Goal: Ask a question: Seek information or help from site administrators or community

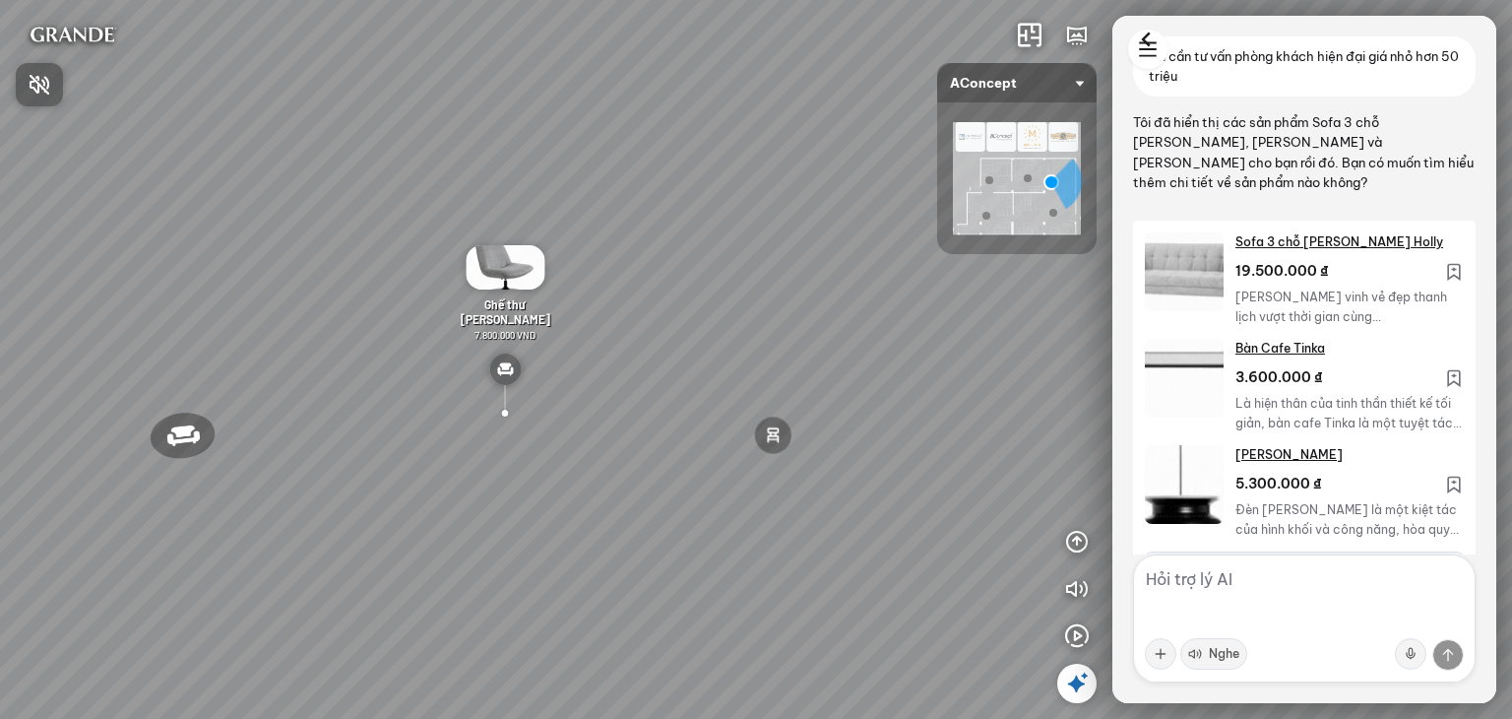
scroll to position [3639, 0]
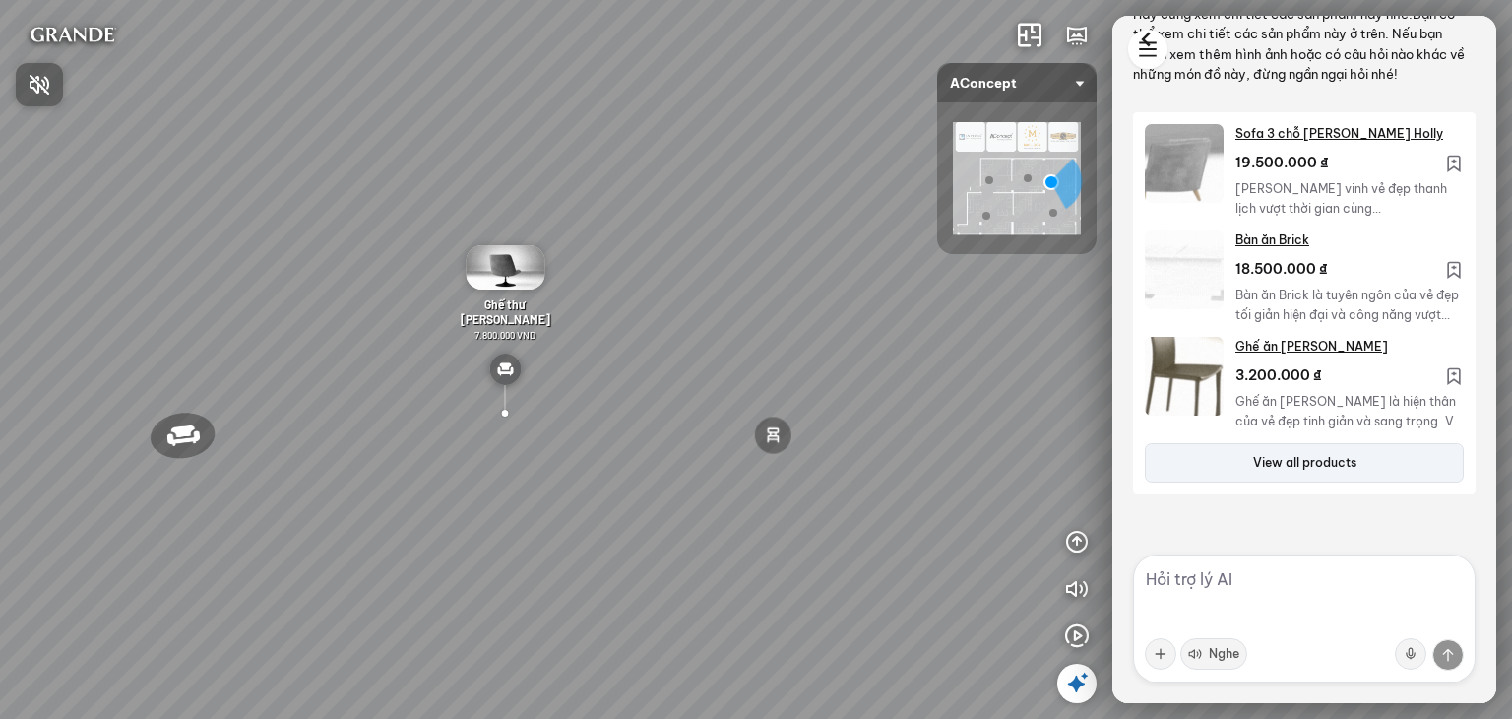
drag, startPoint x: 564, startPoint y: 280, endPoint x: 1008, endPoint y: 252, distance: 444.9
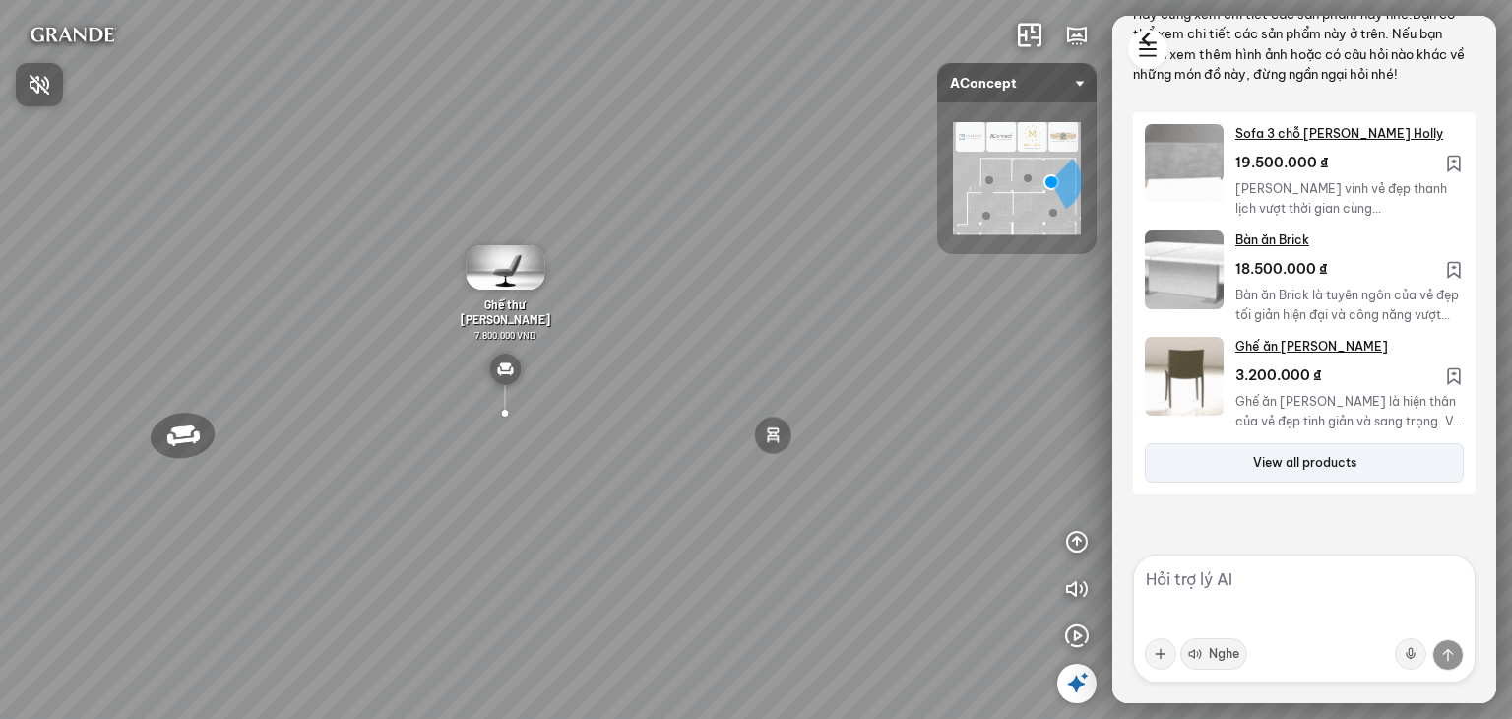
click at [1058, 249] on div at bounding box center [756, 359] width 1512 height 719
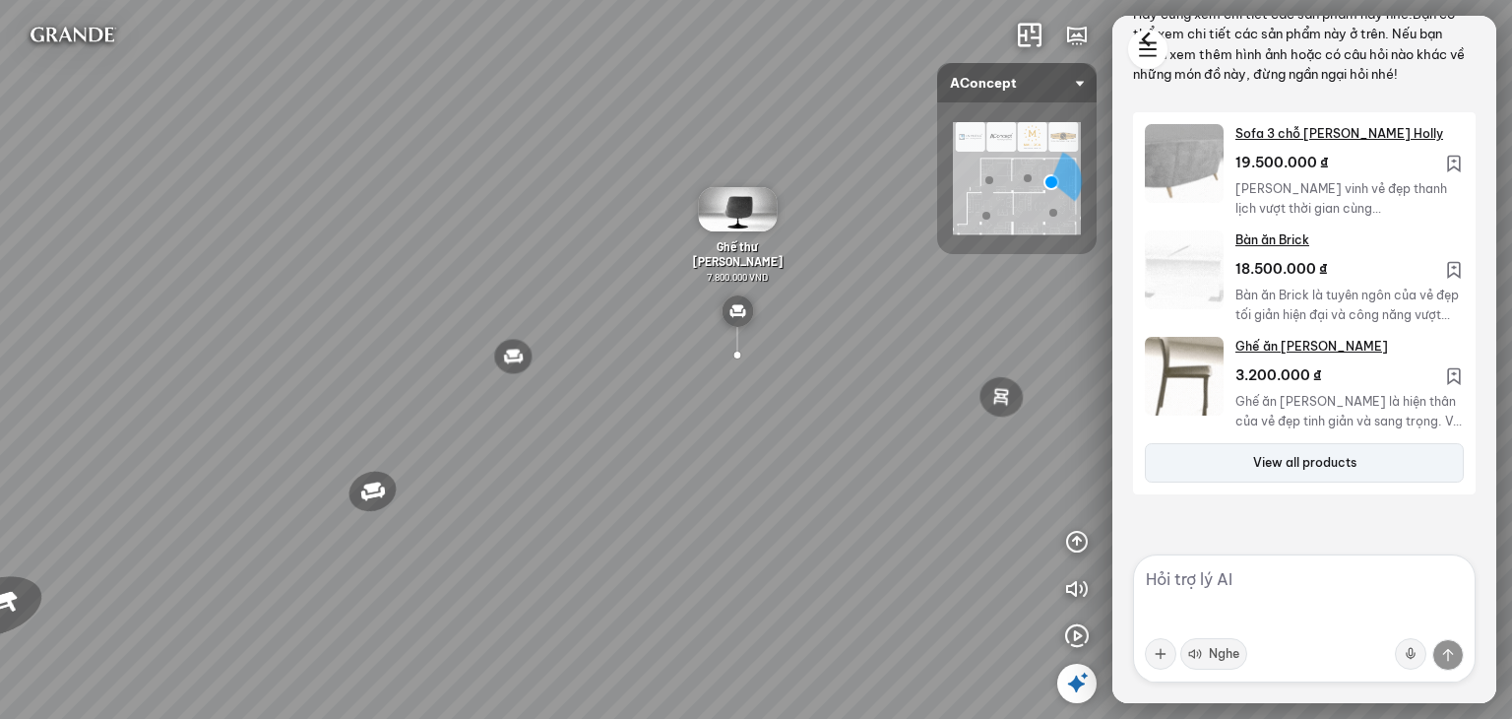
drag, startPoint x: 745, startPoint y: 226, endPoint x: 1128, endPoint y: 158, distance: 389.2
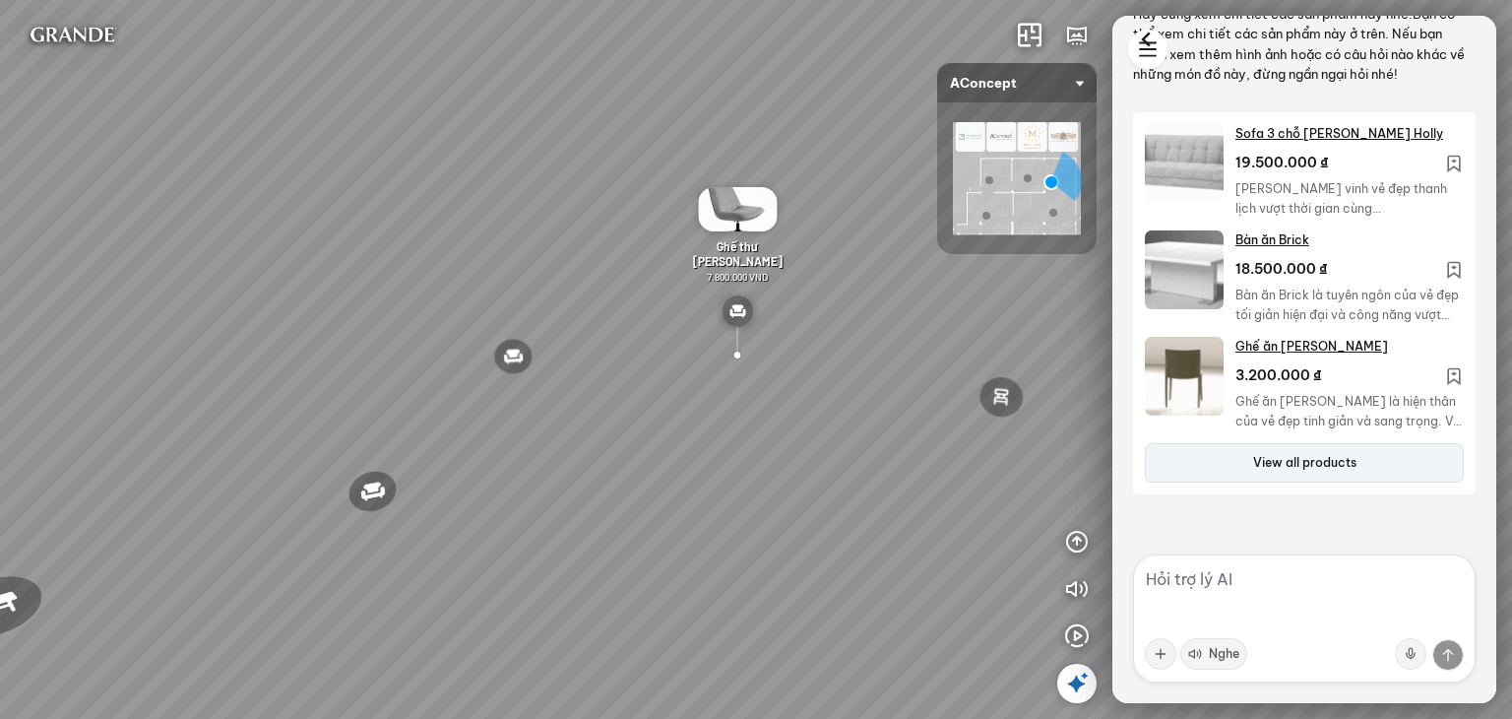
click at [1128, 158] on div "Đèn [PERSON_NAME] 5.300.000 VND Giường ngủ Palima 19.000.000 VND Bàn Cafe Tess …" at bounding box center [756, 359] width 1512 height 719
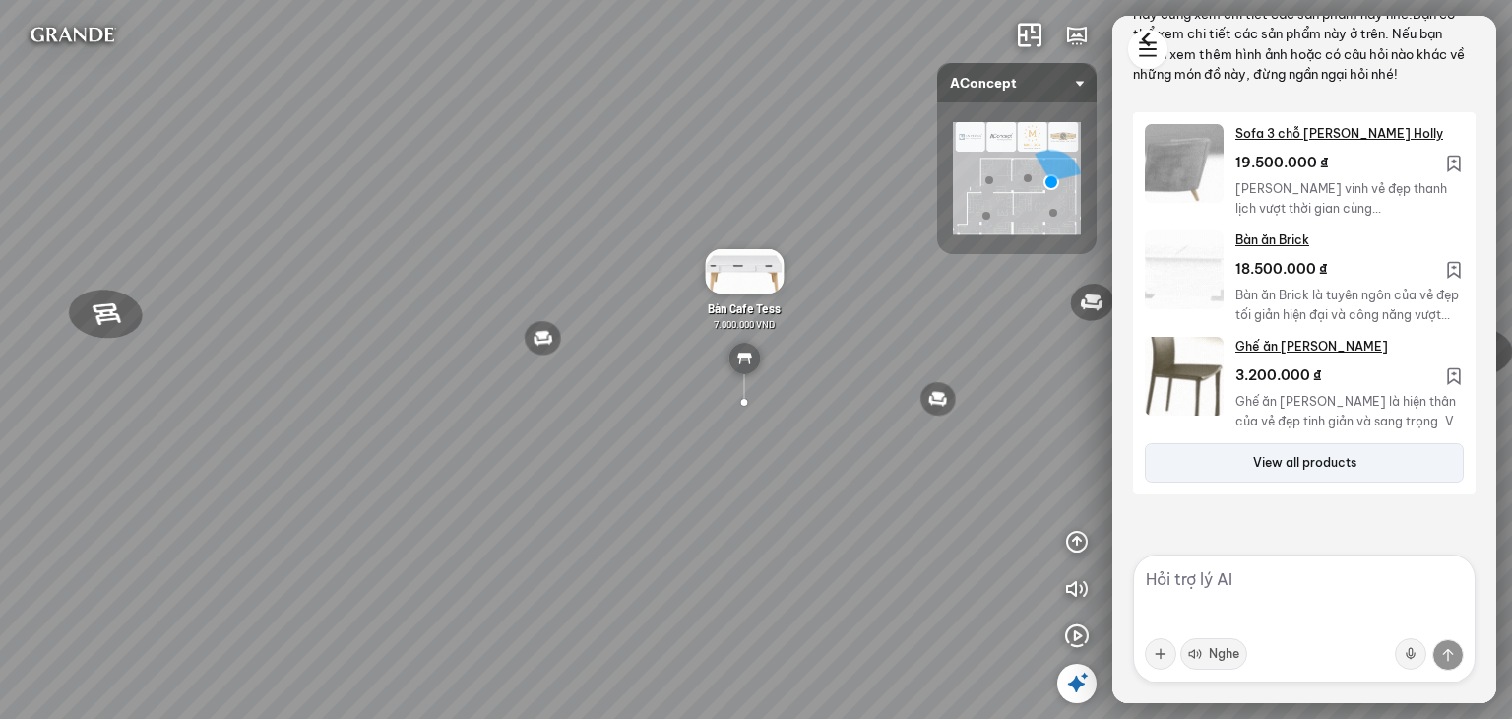
drag, startPoint x: 715, startPoint y: 323, endPoint x: 937, endPoint y: 316, distance: 222.6
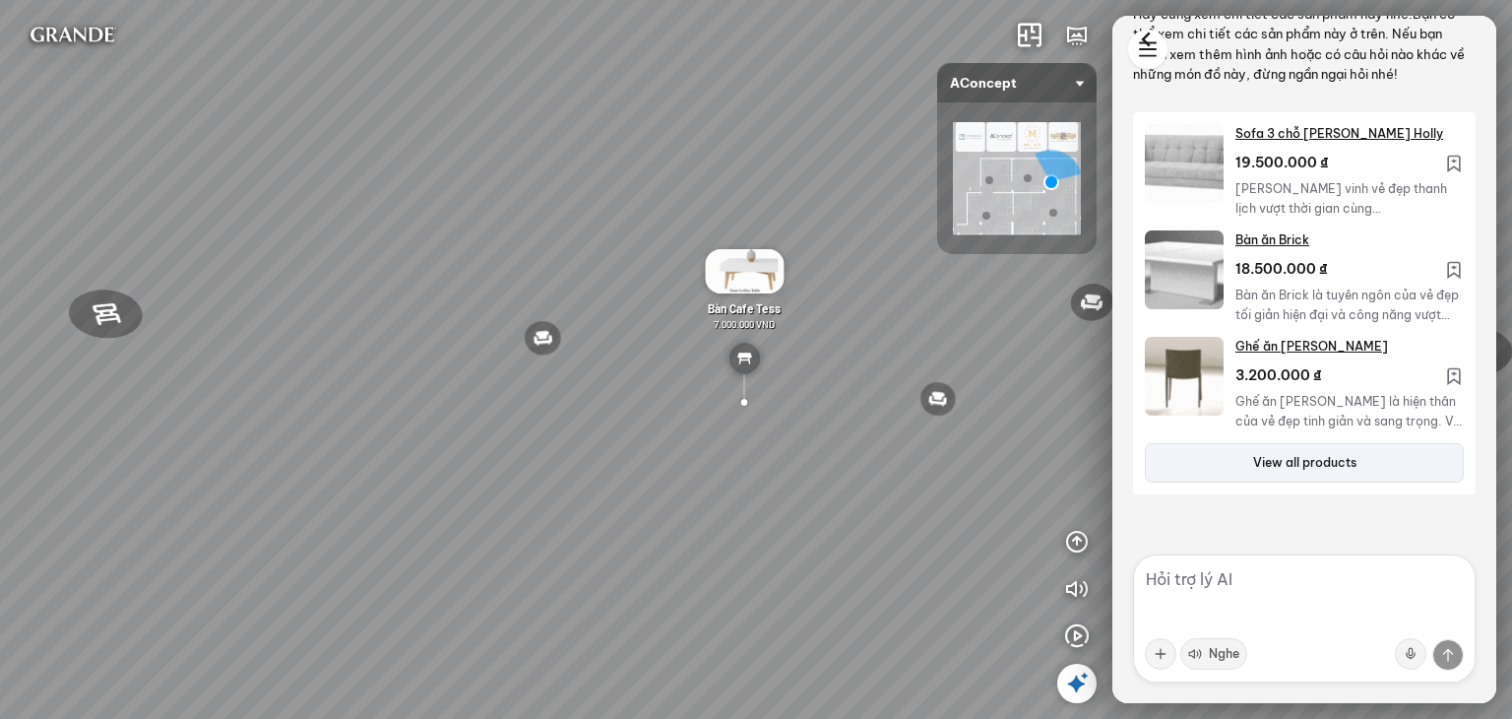
click at [937, 316] on div "Đèn [PERSON_NAME] 5.300.000 VND Giường ngủ Palima 19.000.000 VND Bàn Cafe Tess …" at bounding box center [756, 359] width 1512 height 719
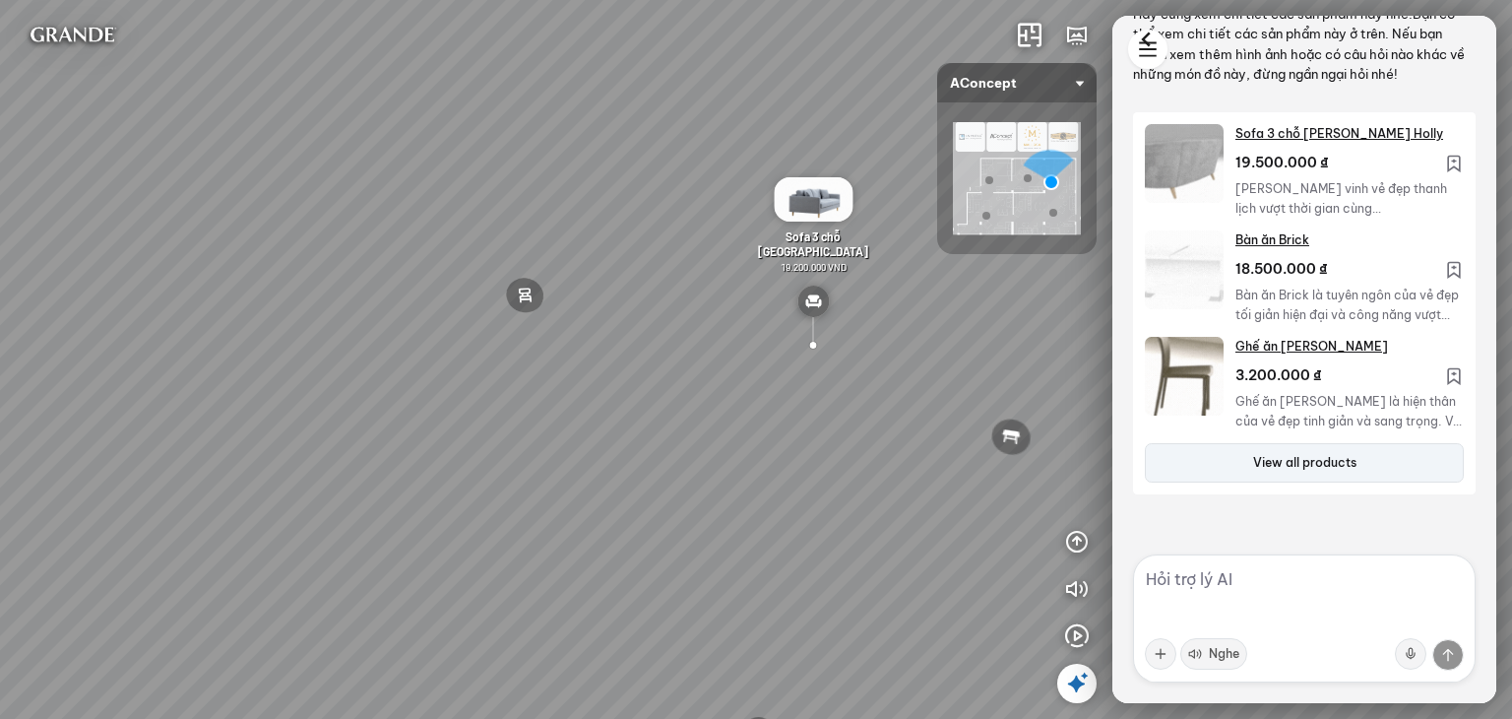
drag, startPoint x: 728, startPoint y: 373, endPoint x: 792, endPoint y: 383, distance: 64.8
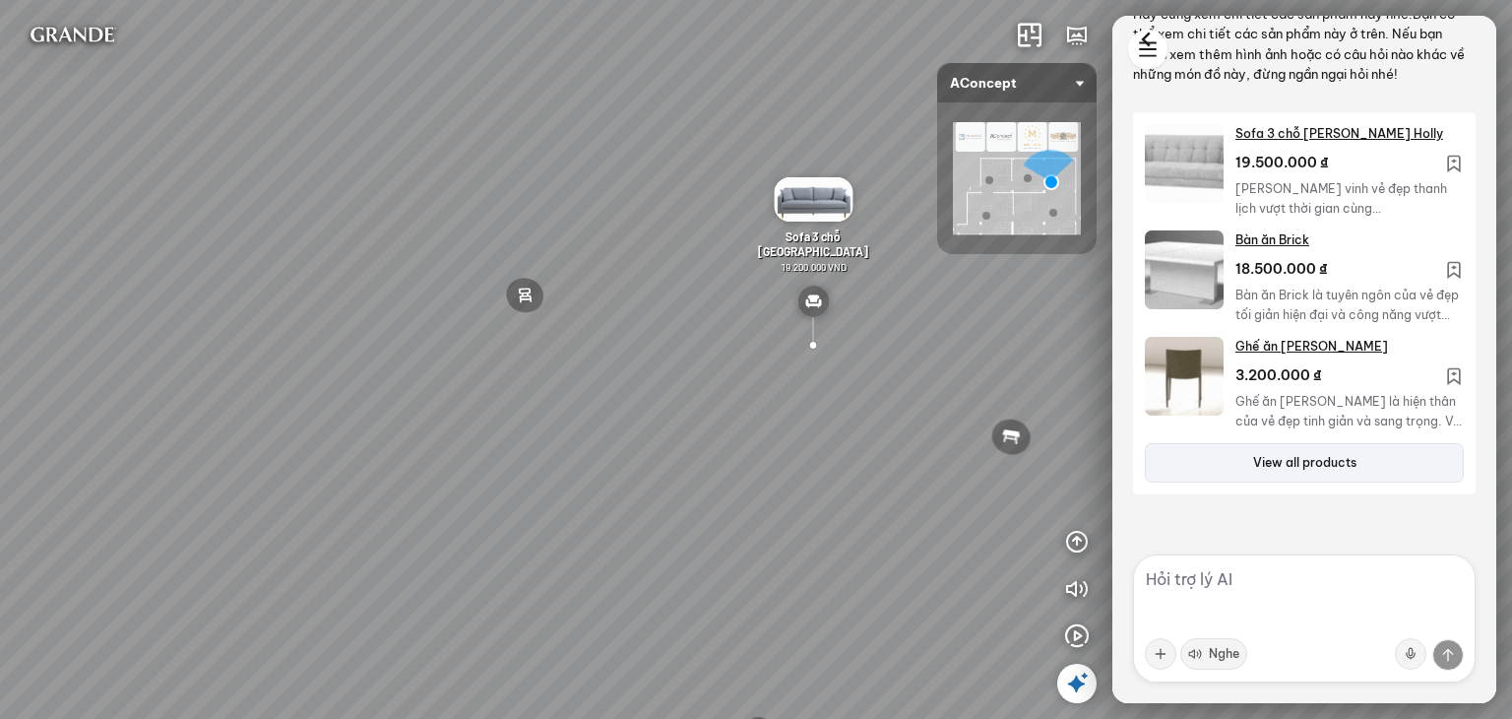
click at [792, 383] on div "Đèn [PERSON_NAME] 5.300.000 VND Giường ngủ Palima 19.000.000 VND Bàn Cafe Tess …" at bounding box center [756, 359] width 1512 height 719
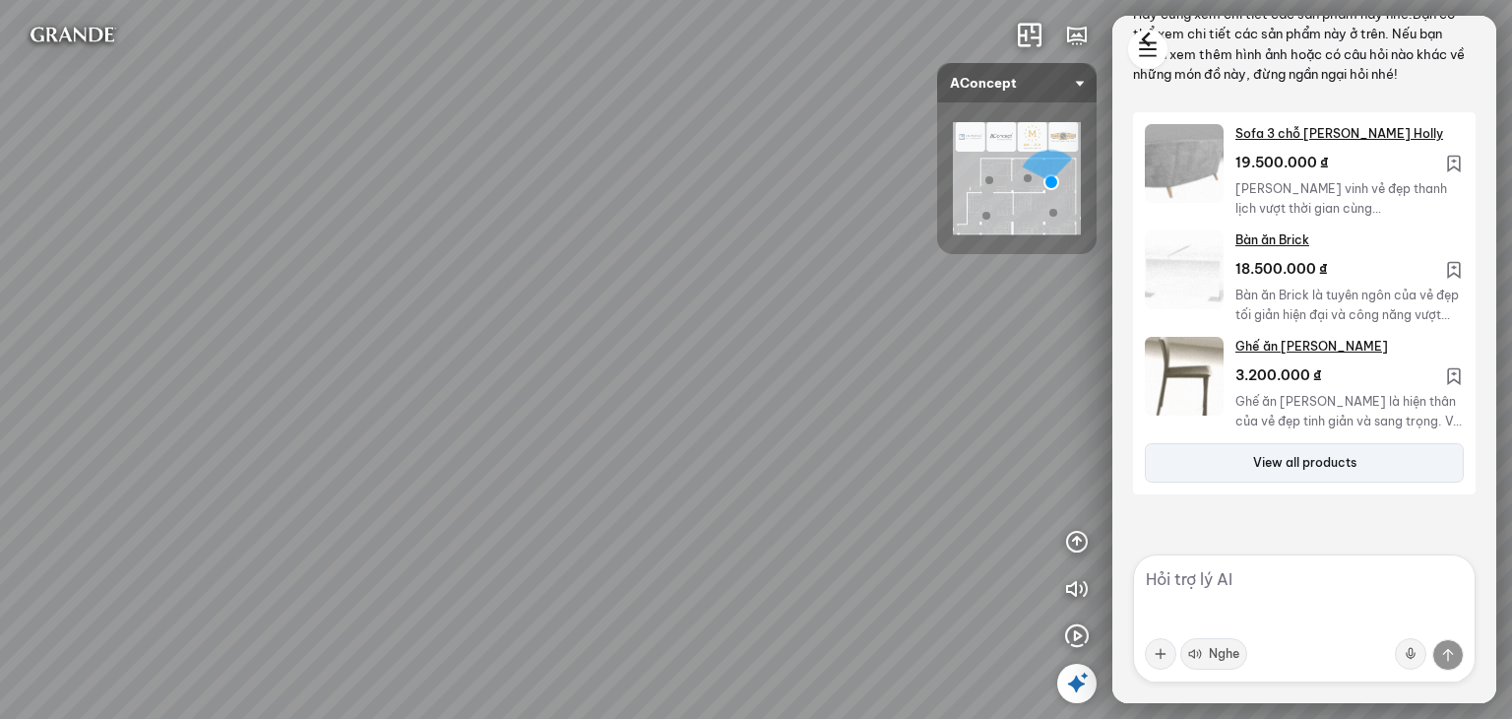
drag, startPoint x: 743, startPoint y: 406, endPoint x: 772, endPoint y: 349, distance: 63.9
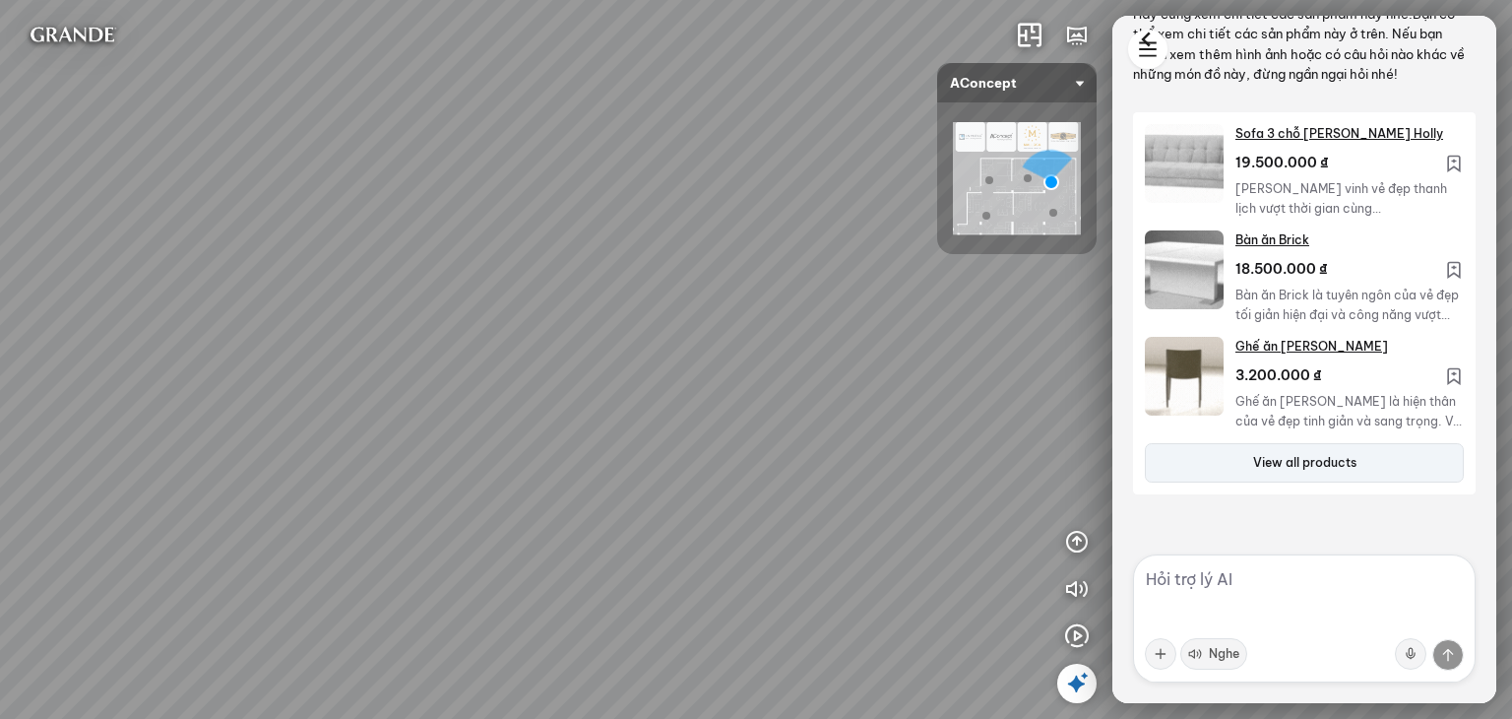
click at [772, 349] on div "Đèn [PERSON_NAME] 5.300.000 VND Giường ngủ Palima 19.000.000 VND Bàn Cafe Tess …" at bounding box center [756, 359] width 1512 height 719
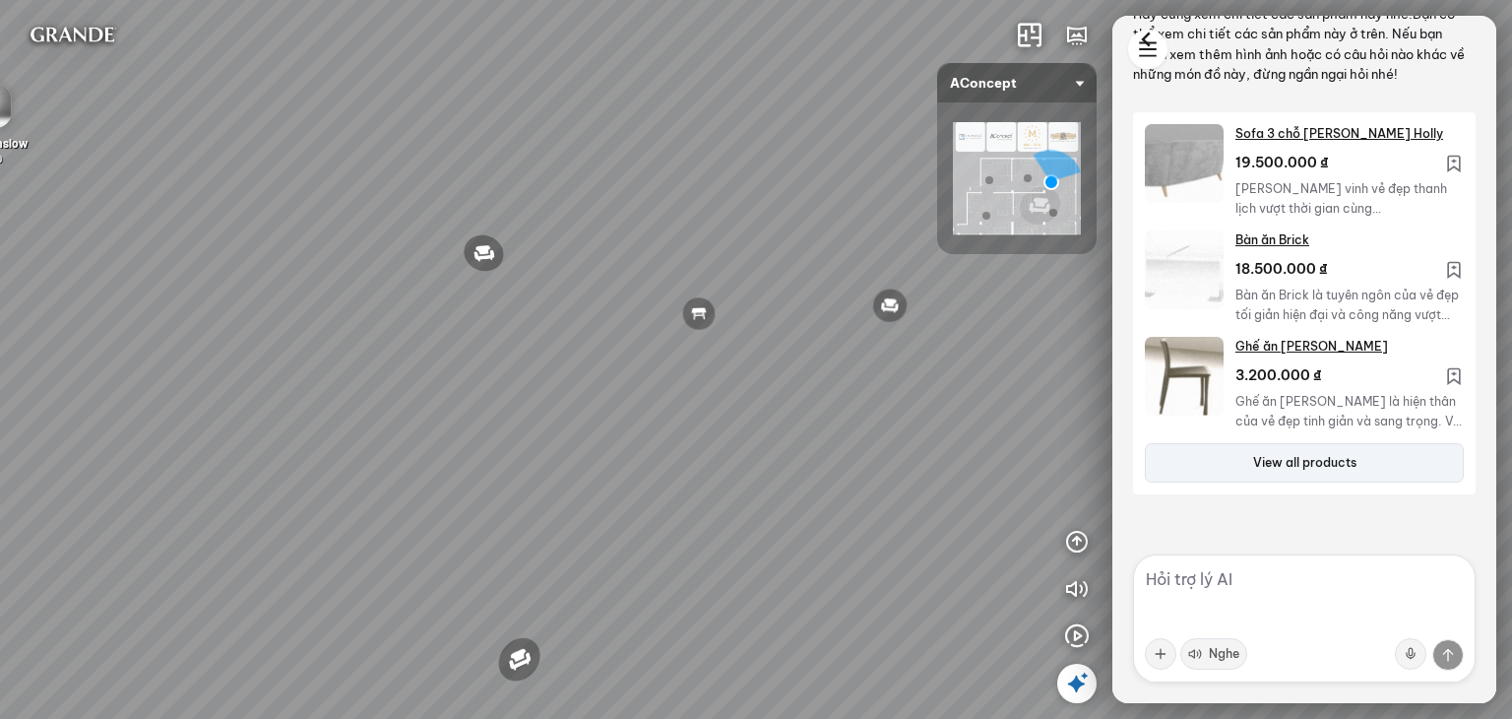
drag, startPoint x: 796, startPoint y: 328, endPoint x: 461, endPoint y: 291, distance: 336.8
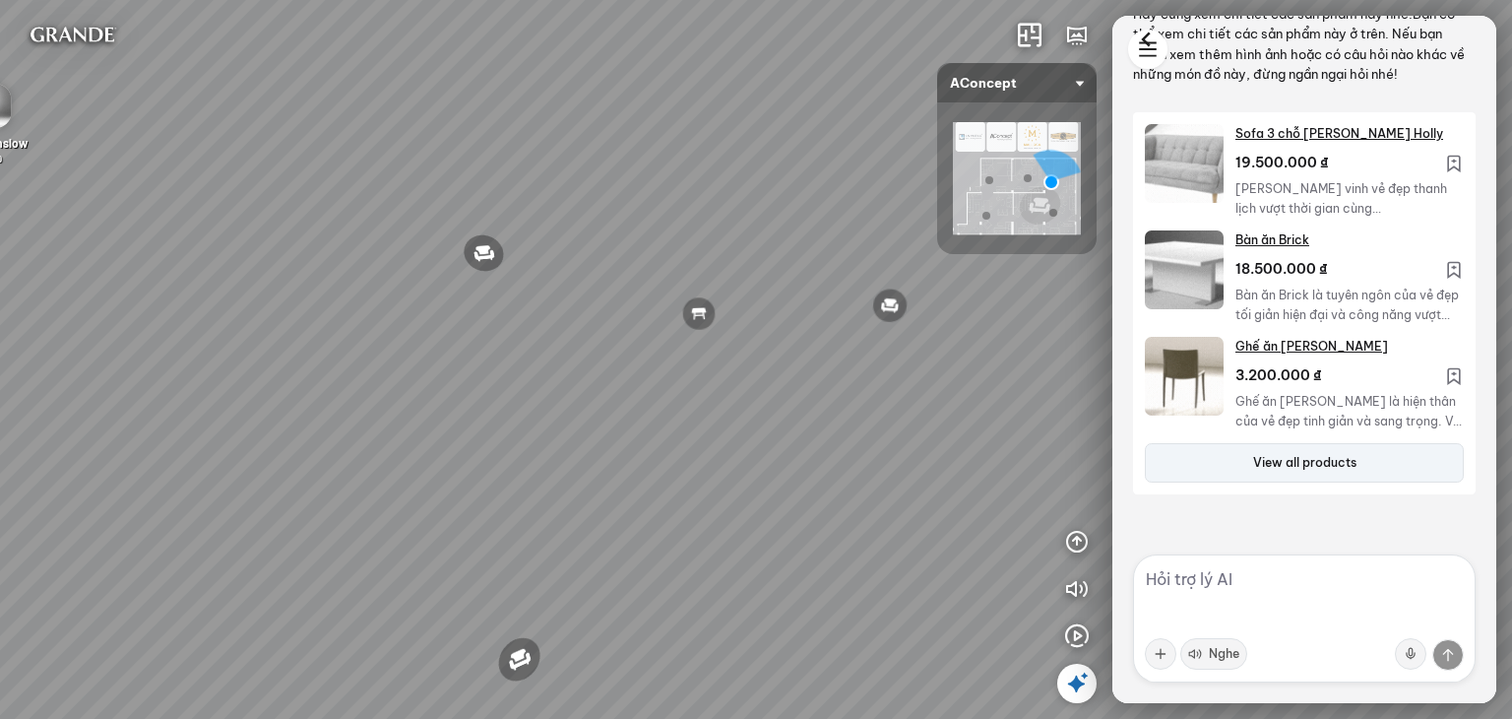
click at [461, 291] on div "Đèn [PERSON_NAME] 5.300.000 VND Giường ngủ Palima 19.000.000 VND Bàn Cafe Tess …" at bounding box center [756, 359] width 1512 height 719
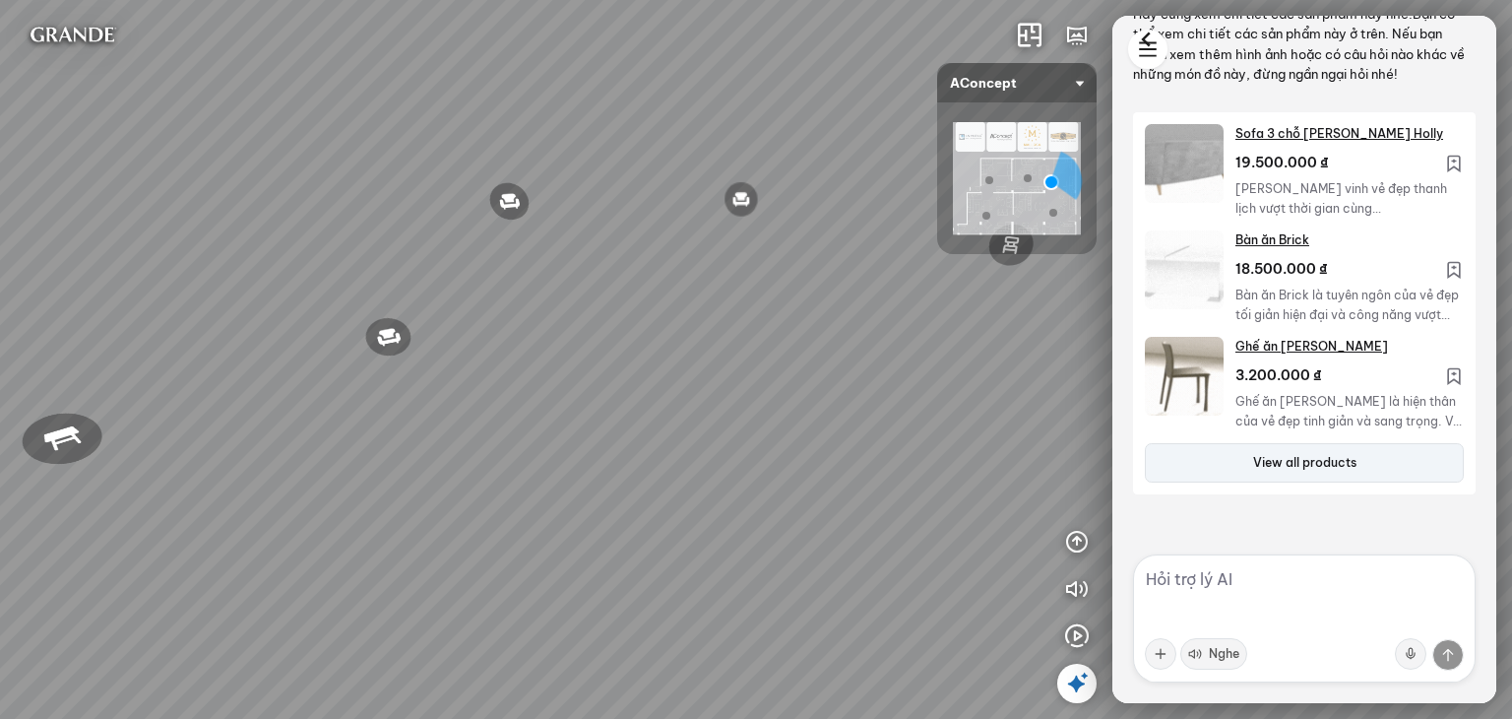
drag, startPoint x: 591, startPoint y: 324, endPoint x: 524, endPoint y: 332, distance: 67.4
click at [515, 330] on div "Đèn [PERSON_NAME] 5.300.000 VND Giường ngủ Palima 19.000.000 VND Bàn Cafe Tess …" at bounding box center [756, 359] width 1512 height 719
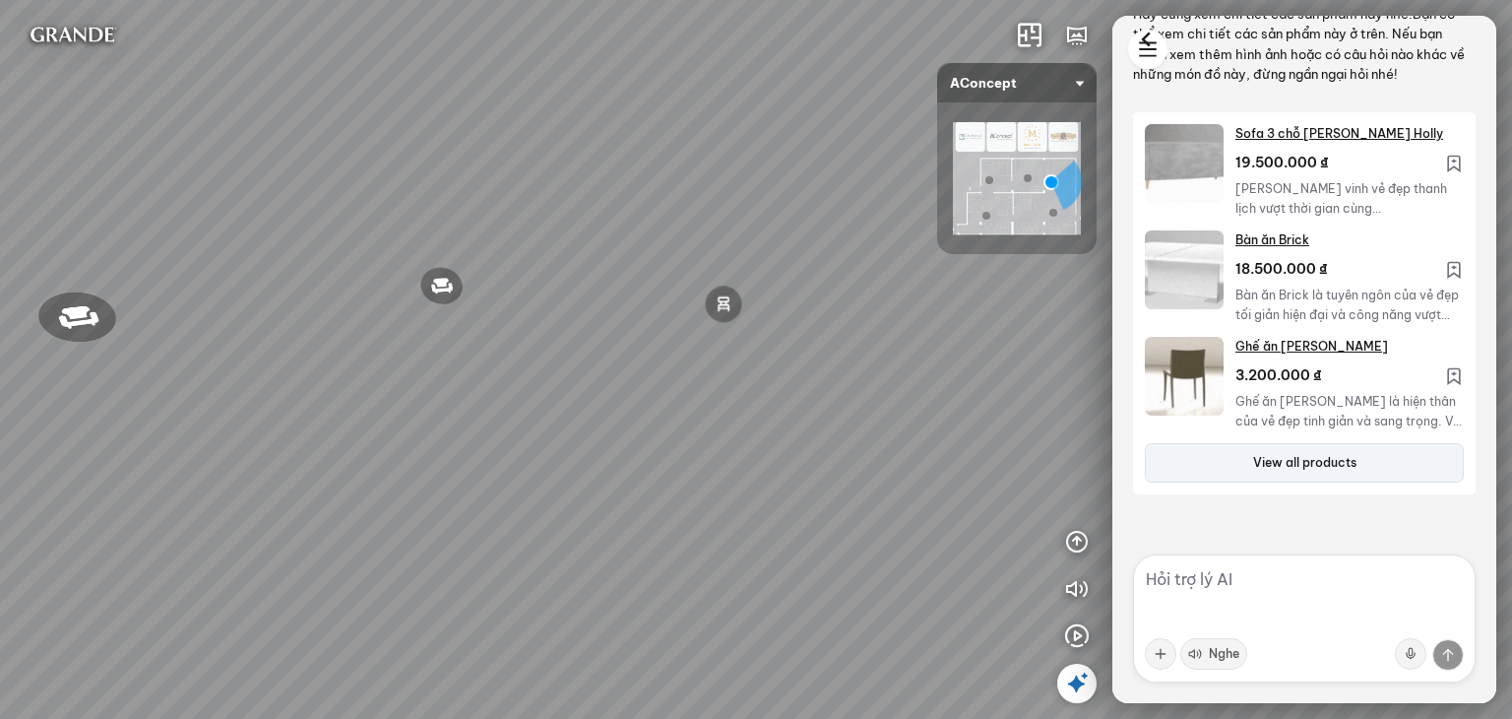
drag, startPoint x: 632, startPoint y: 328, endPoint x: 496, endPoint y: 398, distance: 152.8
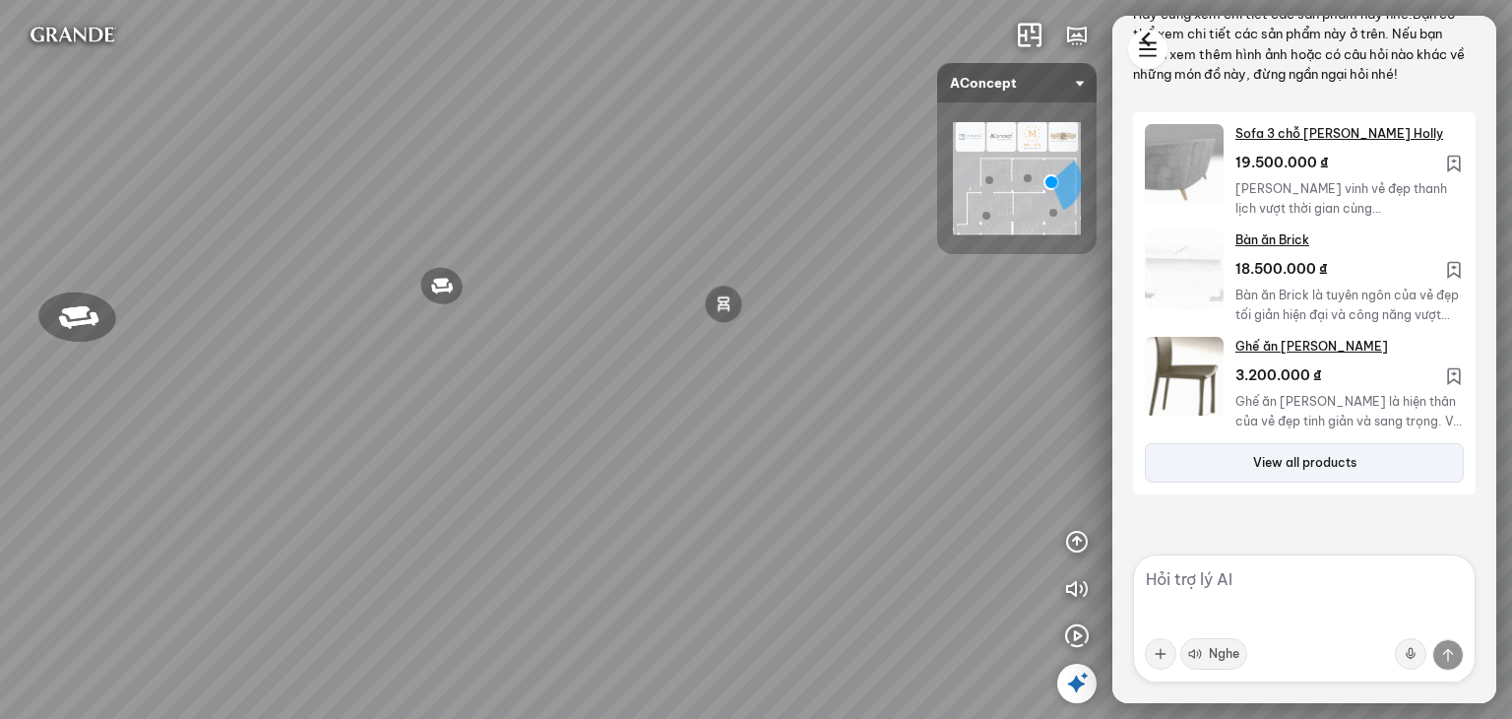
click at [497, 396] on div "Đèn [PERSON_NAME] 5.300.000 VND Giường ngủ Palima 19.000.000 VND Bàn Cafe Tess …" at bounding box center [756, 359] width 1512 height 719
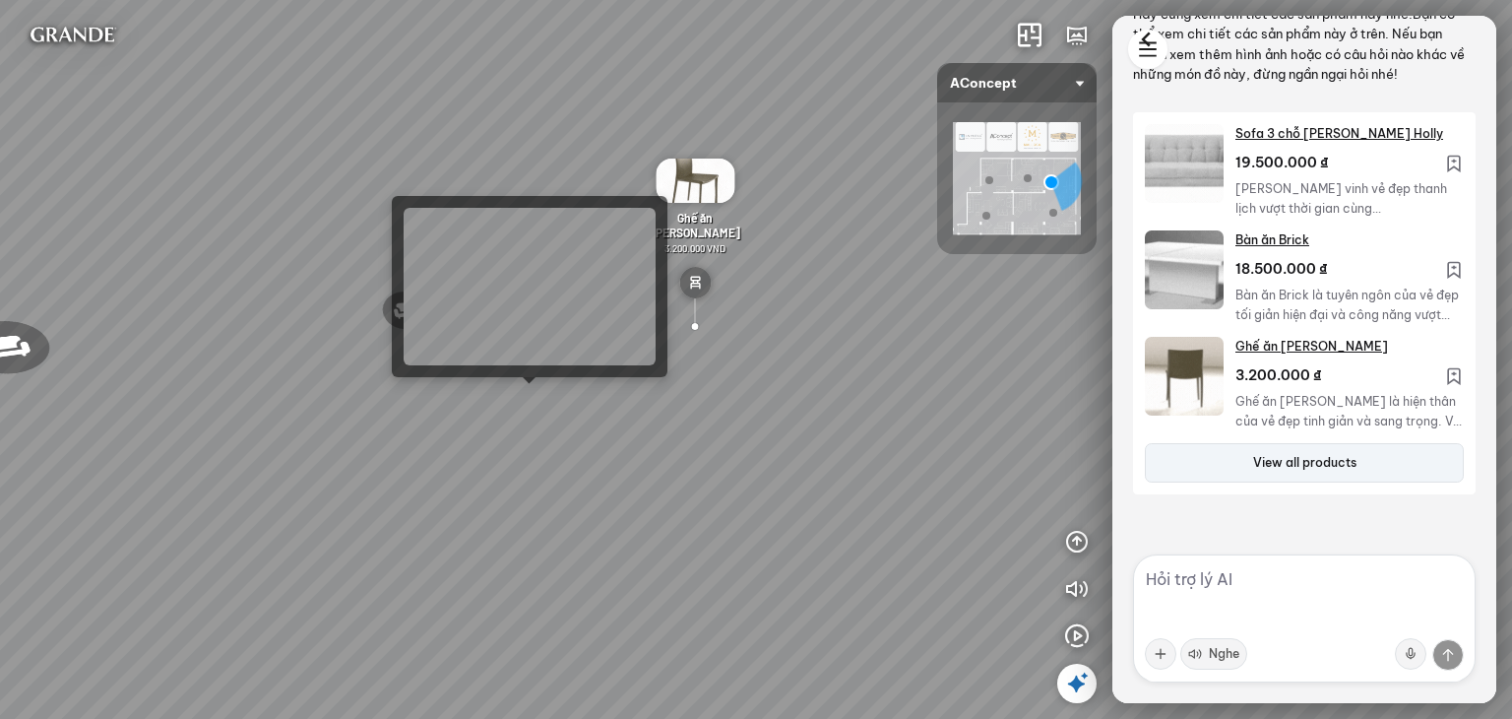
click at [540, 403] on div "Đèn [PERSON_NAME] 5.300.000 VND Giường ngủ Palima 19.000.000 VND Bàn Cafe Tess …" at bounding box center [756, 359] width 1512 height 719
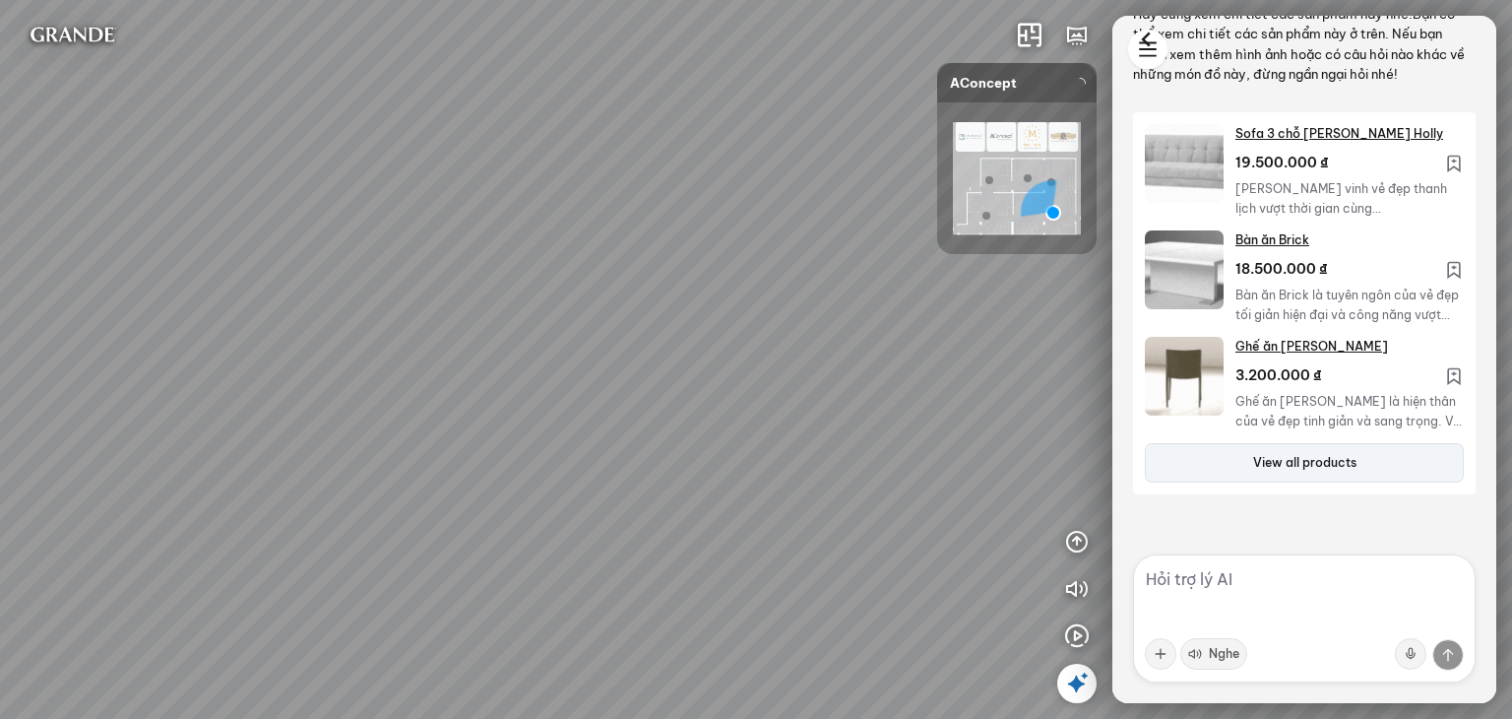
drag, startPoint x: 930, startPoint y: 304, endPoint x: 969, endPoint y: 117, distance: 191.2
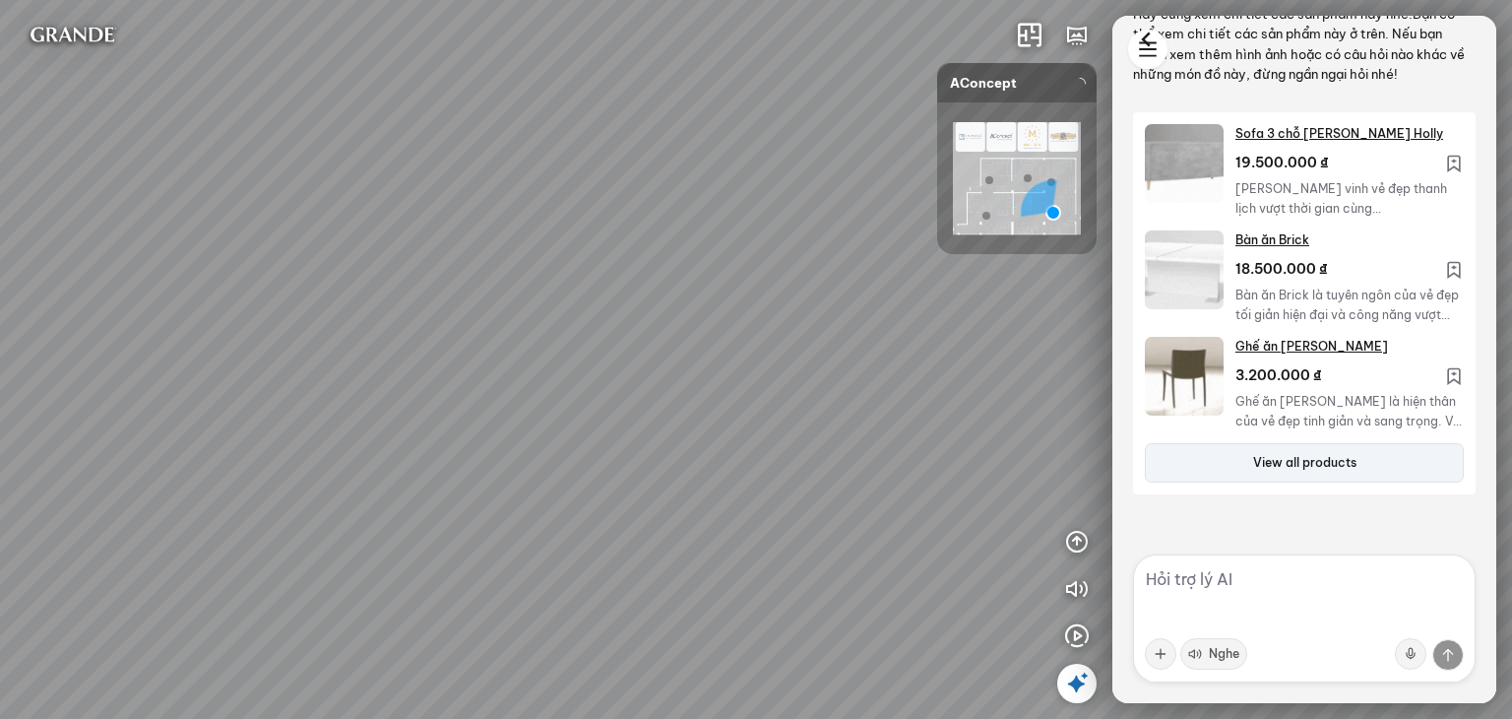
click at [969, 147] on div "INFO: krpano 1.20.8 (build [DATE]) INFO: HTML5/Desktop - Chrome 140.0 - WebGL I…" at bounding box center [756, 359] width 1512 height 719
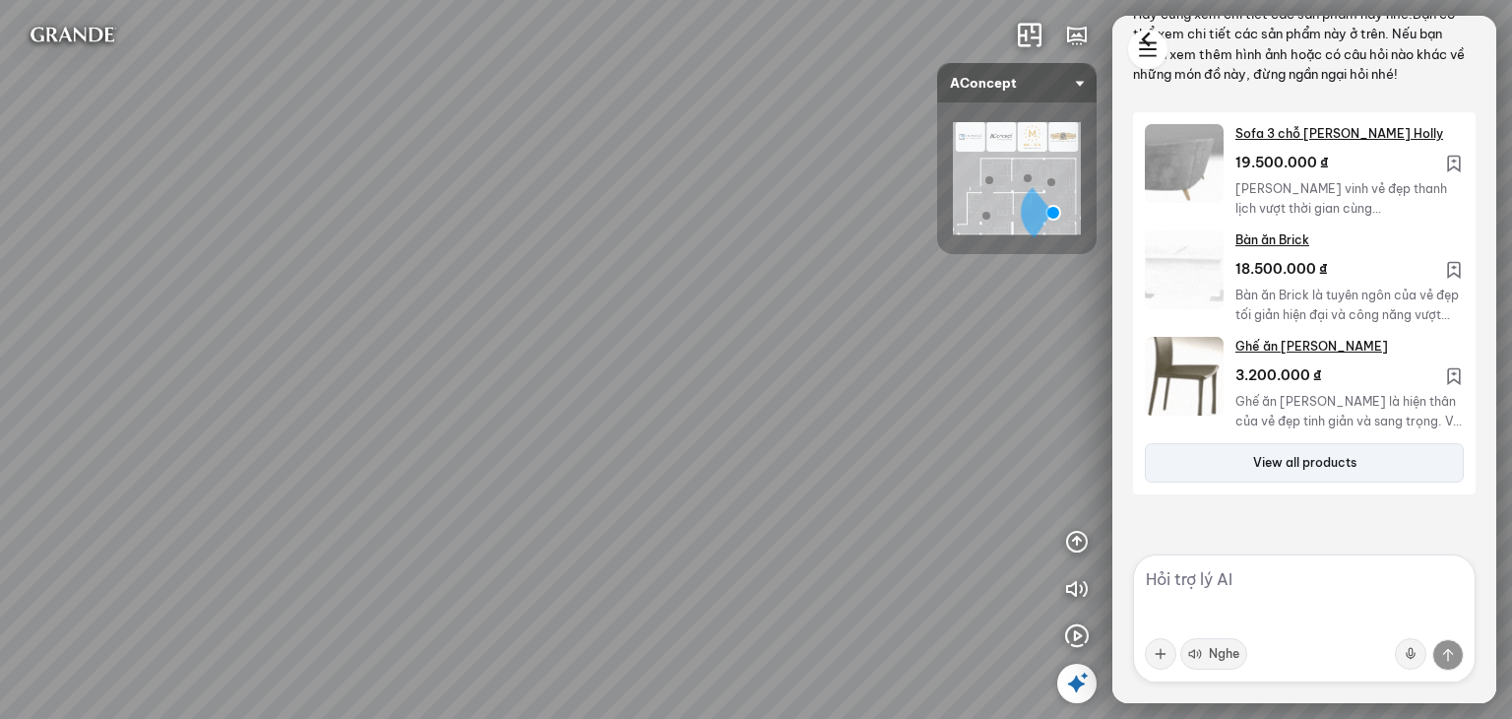
drag, startPoint x: 808, startPoint y: 298, endPoint x: 390, endPoint y: 230, distance: 424.0
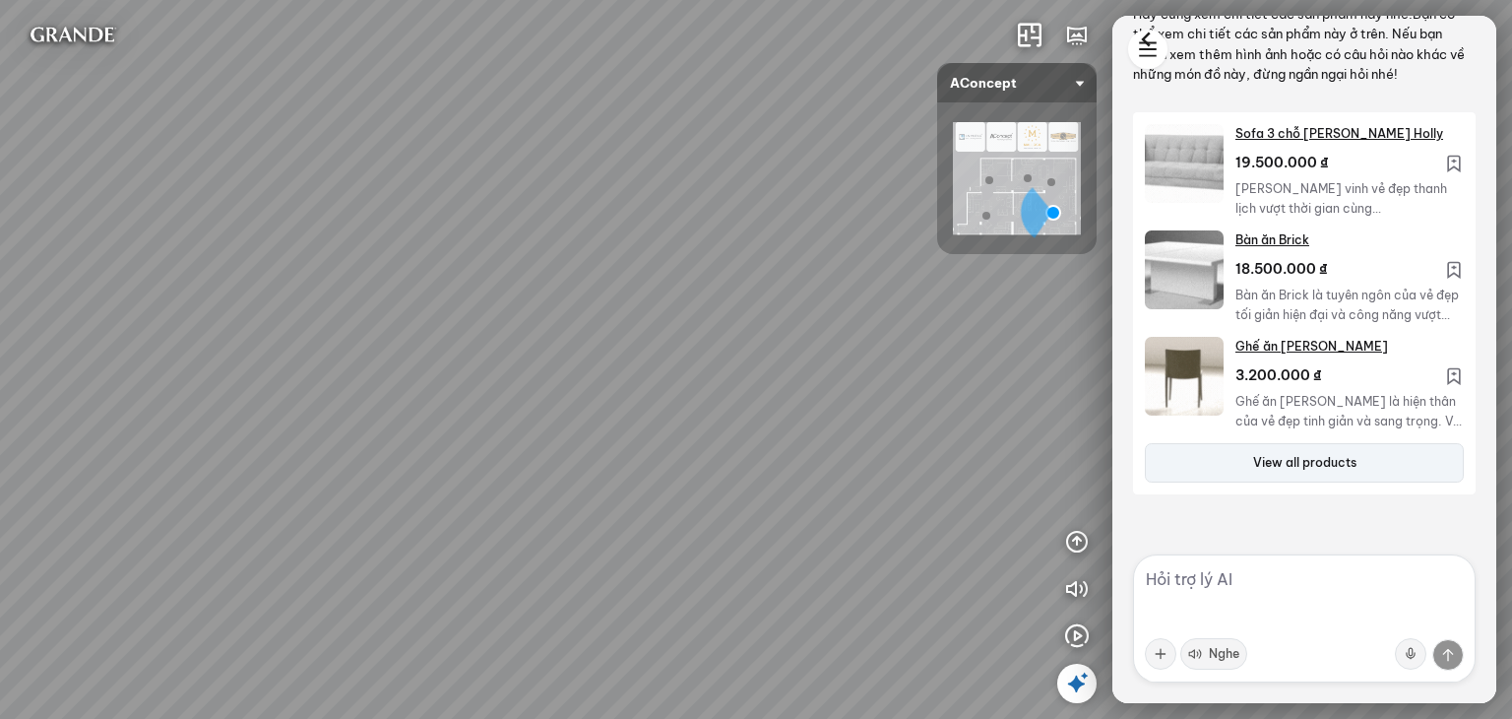
click at [442, 229] on div "Ghế ăn Andrew 3.200.000 VND Ghế ăn Wilma 1.800.000 VND Sofa 3 chỗ [PERSON_NAME]…" at bounding box center [756, 359] width 1512 height 719
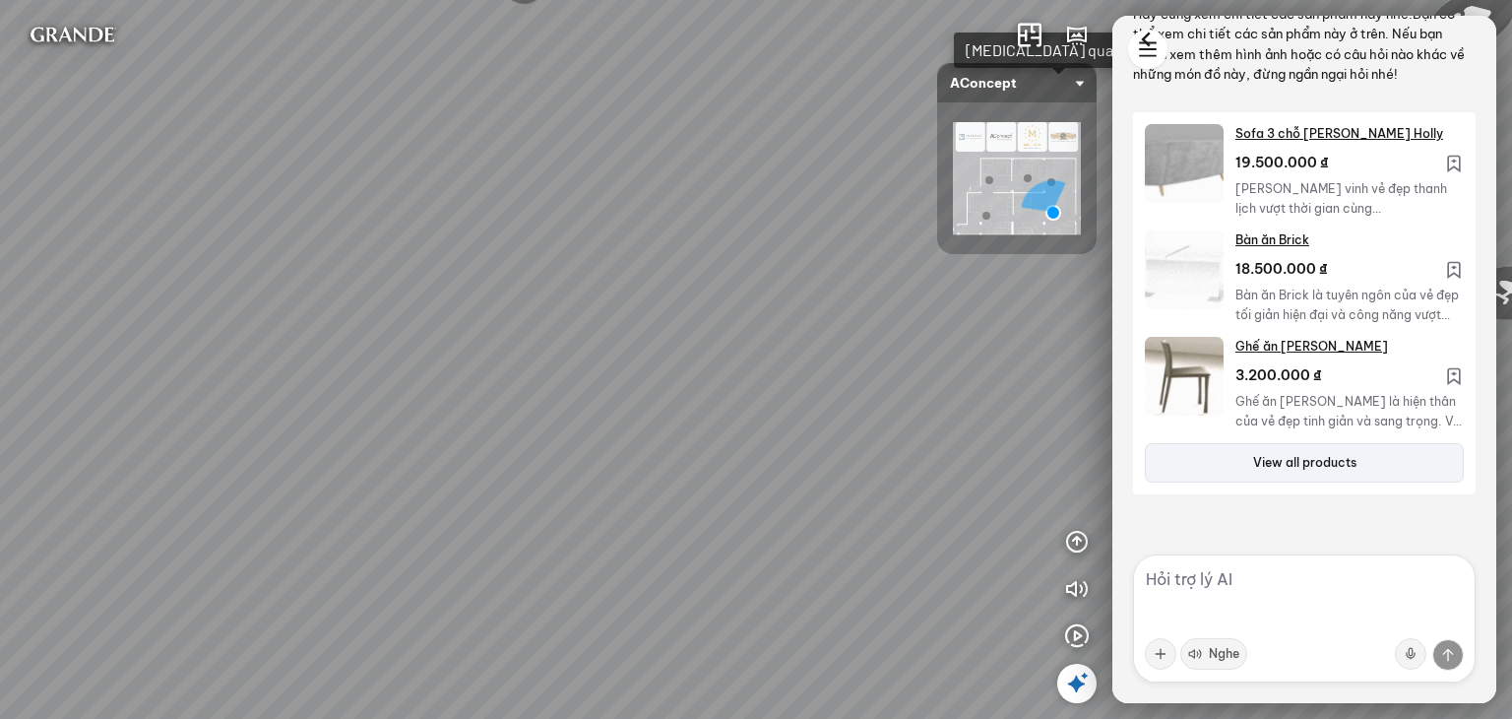
drag, startPoint x: 581, startPoint y: 248, endPoint x: 531, endPoint y: 280, distance: 59.3
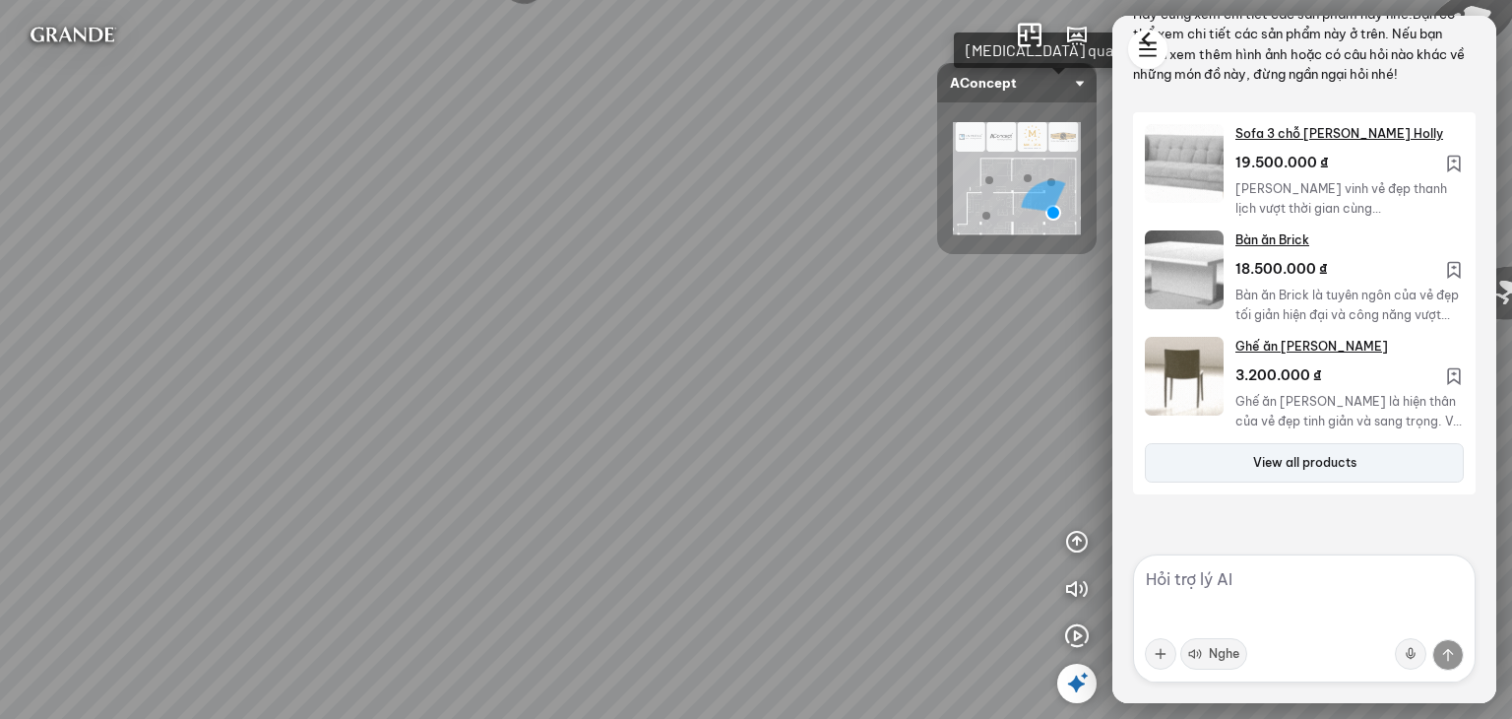
click at [531, 280] on div "Ghế ăn Andrew 3.200.000 VND Ghế ăn Wilma 1.800.000 VND Sofa 3 chỗ [PERSON_NAME]…" at bounding box center [756, 359] width 1512 height 719
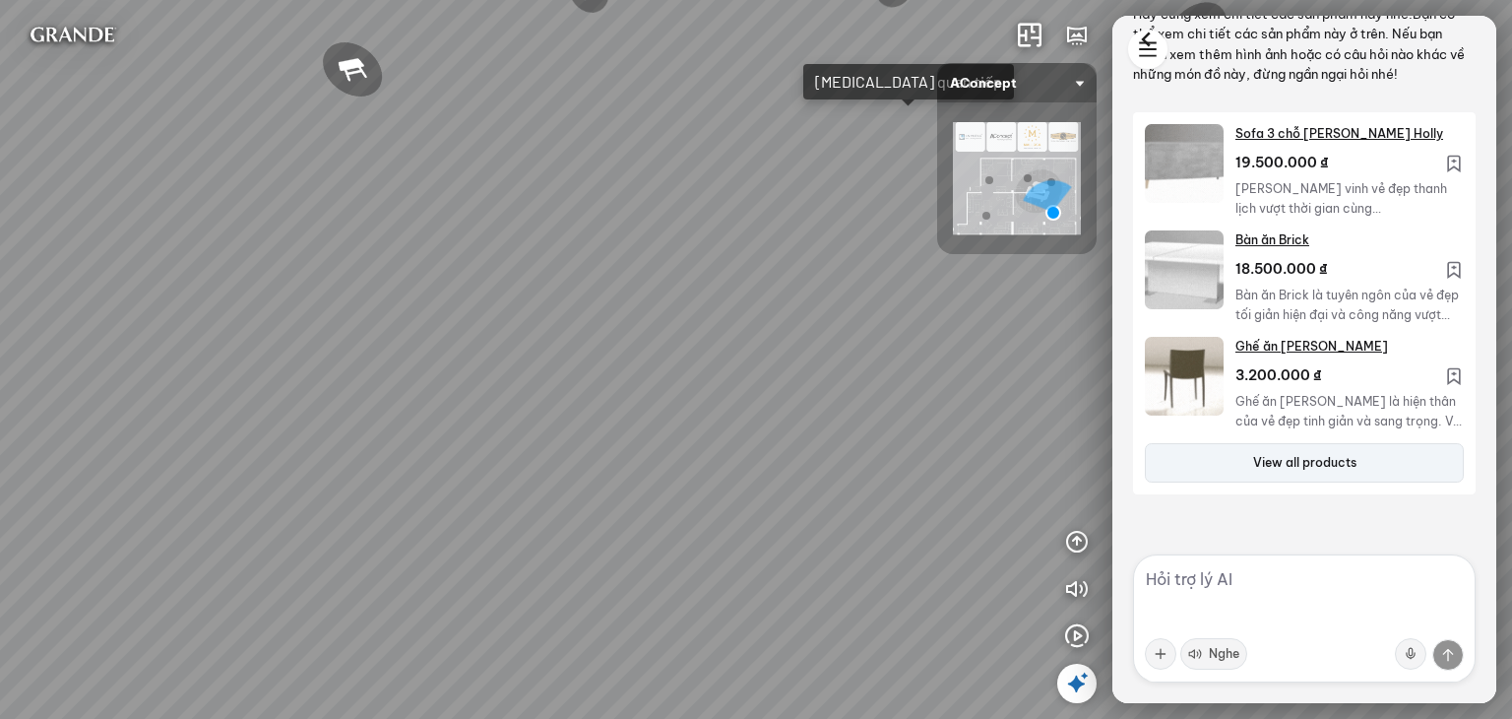
drag, startPoint x: 709, startPoint y: 273, endPoint x: 666, endPoint y: 281, distance: 44.0
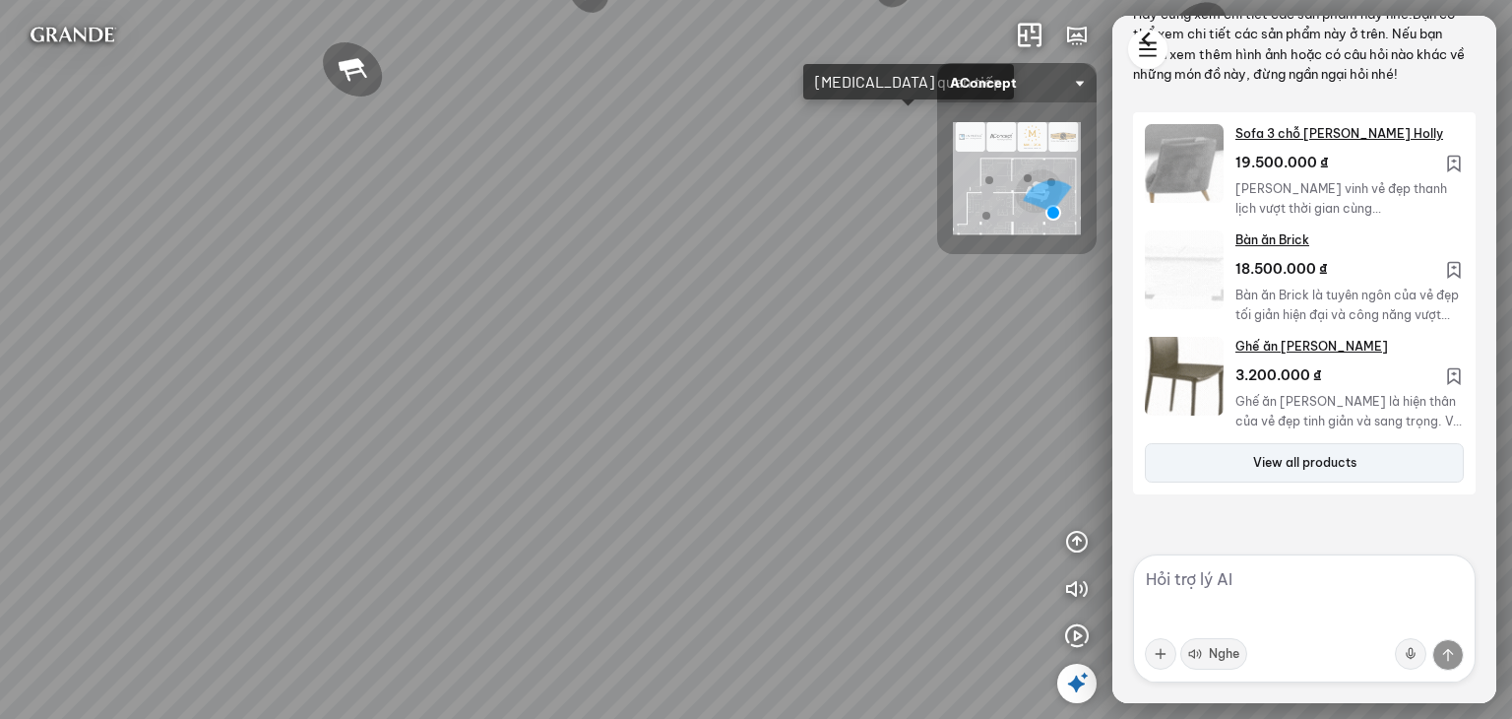
click at [666, 281] on div "Ghế ăn Andrew 3.200.000 VND Ghế ăn Wilma 1.800.000 VND Sofa 3 chỗ [PERSON_NAME]…" at bounding box center [756, 359] width 1512 height 719
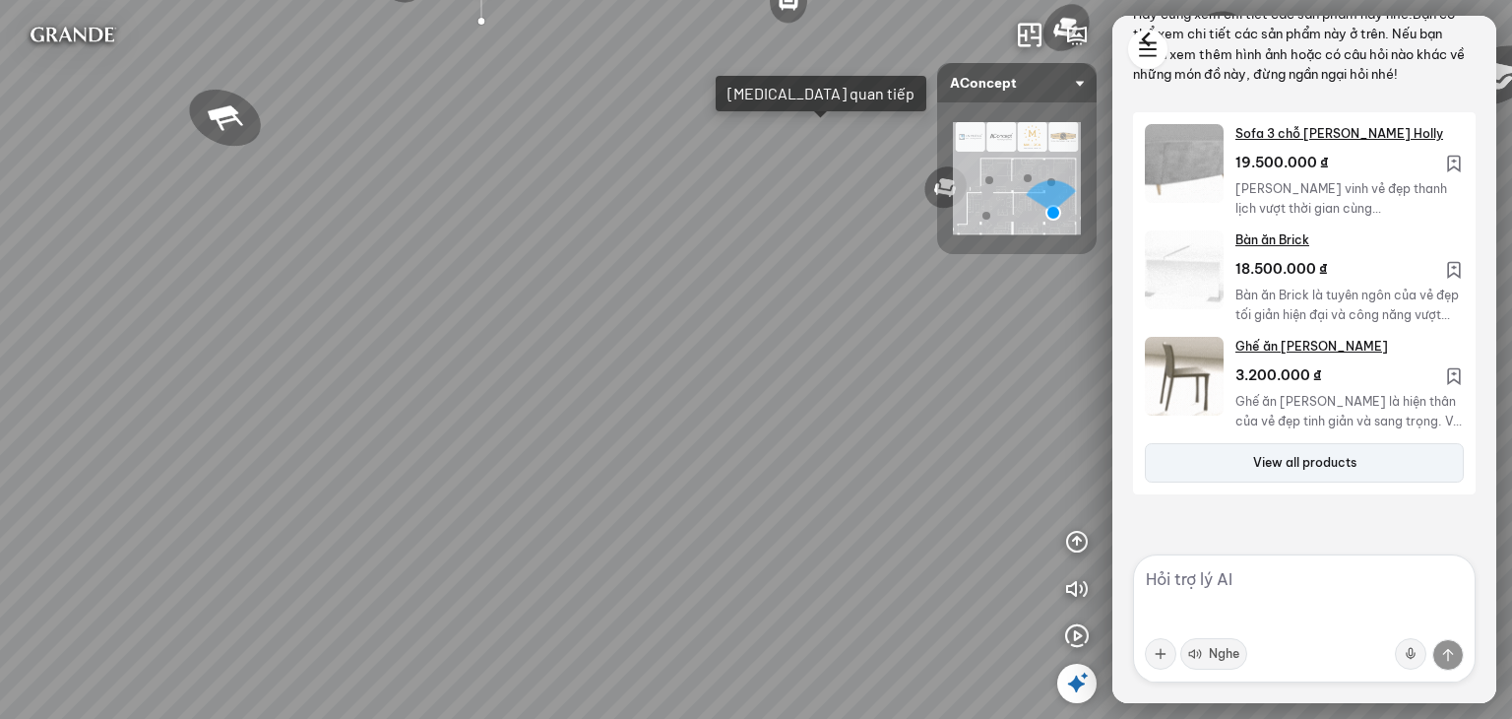
click at [1327, 595] on textarea at bounding box center [1304, 618] width 343 height 128
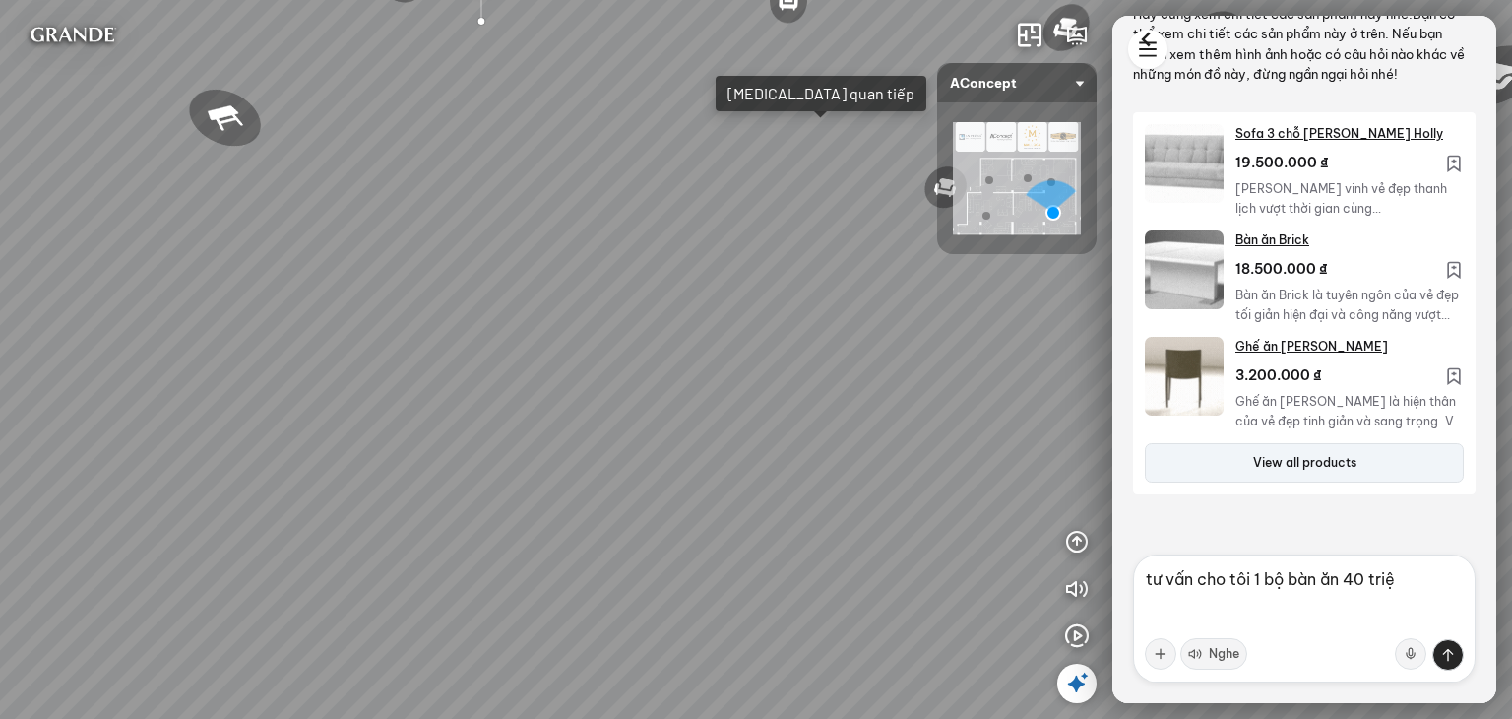
type textarea "tư vấn cho tôi 1 bộ bàn ăn 40 triệu"
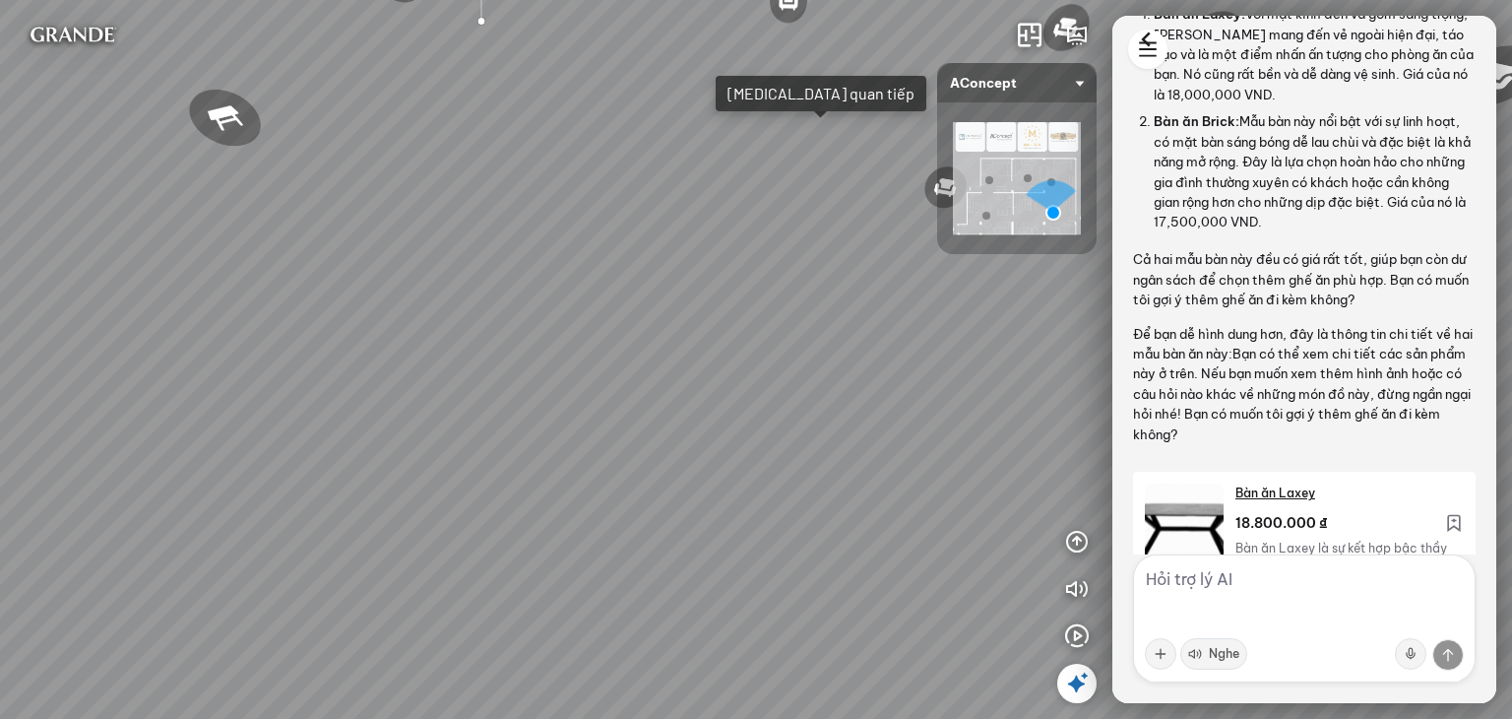
scroll to position [4277, 0]
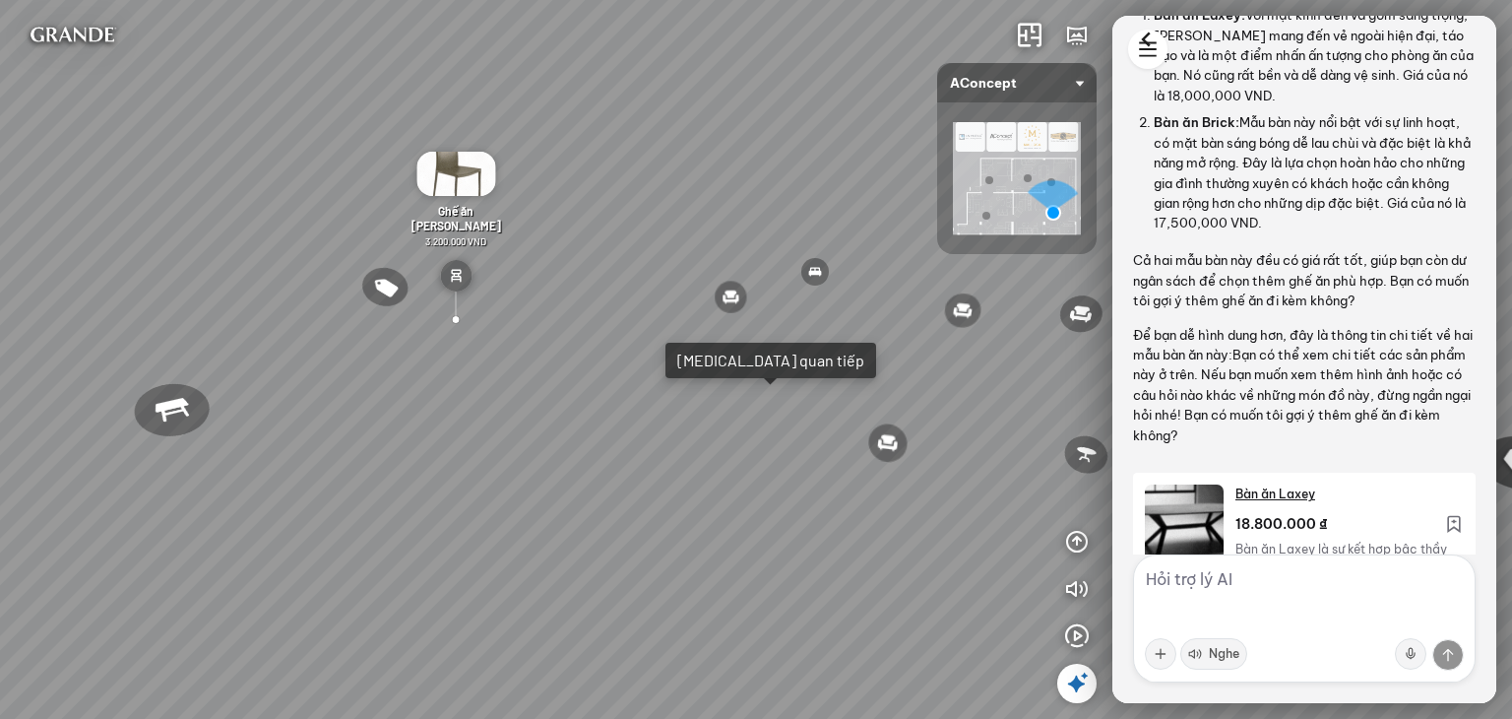
drag, startPoint x: 792, startPoint y: 480, endPoint x: 786, endPoint y: 594, distance: 114.4
click at [786, 594] on div "Ghế ăn Andrew 3.200.000 VND Ghế ăn Wilma 1.800.000 VND Sofa 3 chỗ [PERSON_NAME]…" at bounding box center [756, 359] width 1512 height 719
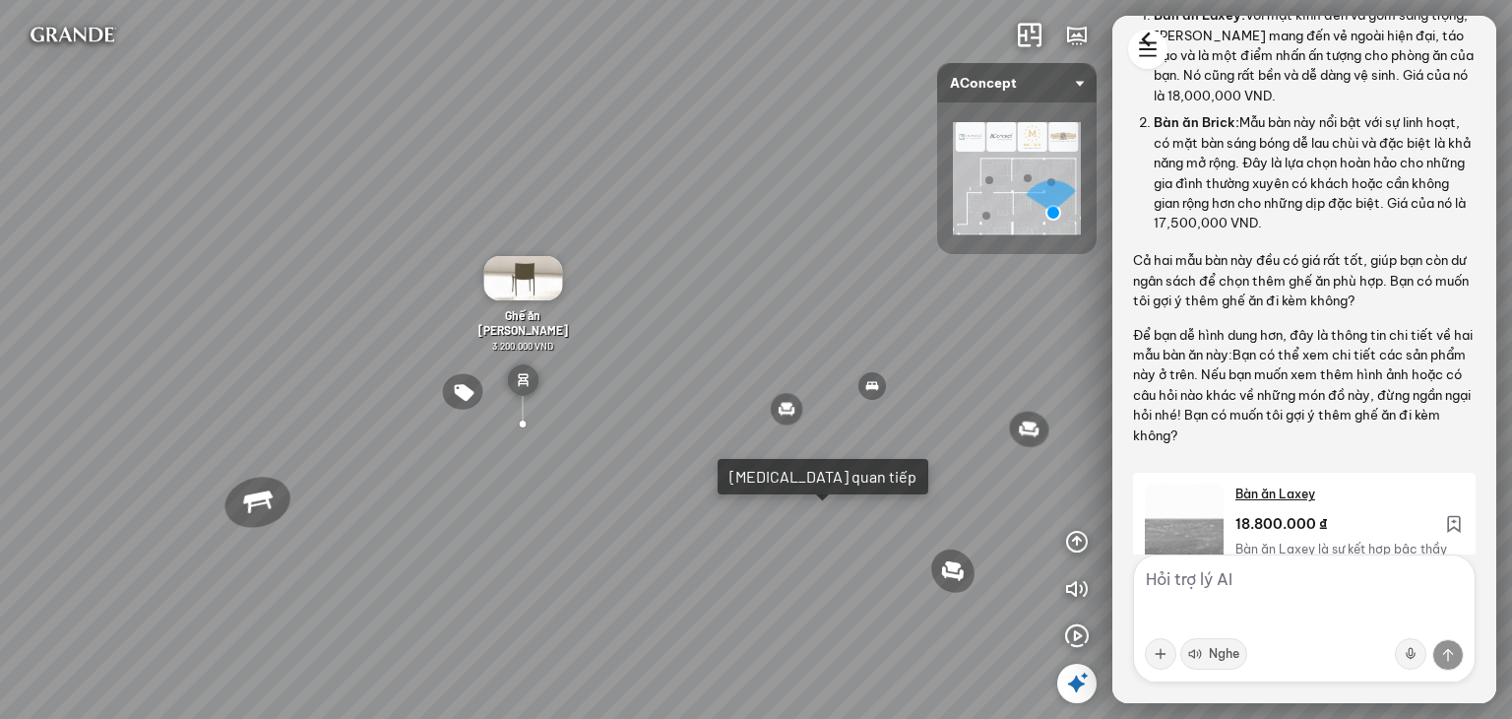
drag, startPoint x: 614, startPoint y: 398, endPoint x: 683, endPoint y: 536, distance: 154.1
click at [683, 536] on div "Ghế ăn Andrew 3.200.000 VND Ghế ăn Wilma 1.800.000 VND Sofa 3 chỗ [PERSON_NAME]…" at bounding box center [756, 359] width 1512 height 719
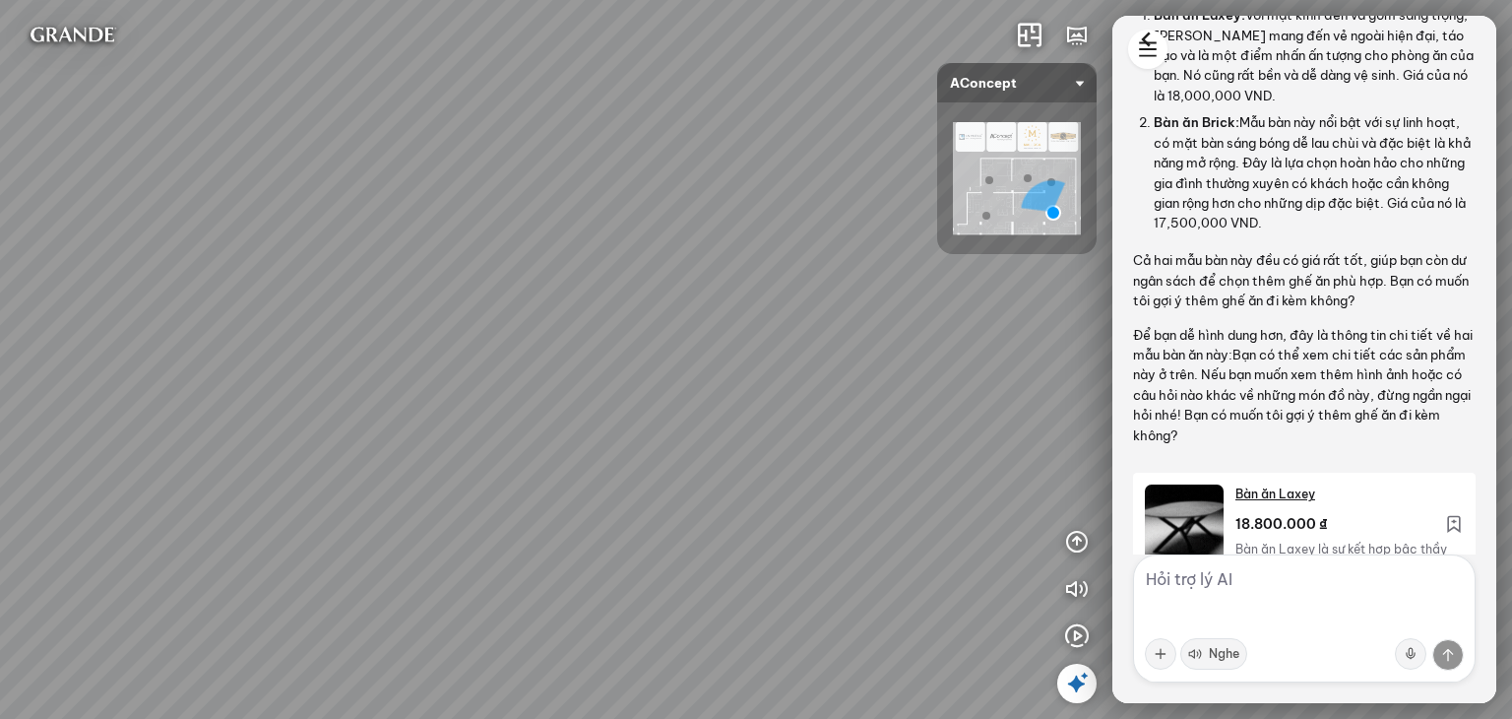
drag, startPoint x: 668, startPoint y: 520, endPoint x: 903, endPoint y: 535, distance: 235.8
click at [903, 535] on div "Ghế ăn Andrew 3.200.000 VND Ghế ăn Wilma 1.800.000 VND Sofa 3 chỗ [PERSON_NAME]…" at bounding box center [756, 359] width 1512 height 719
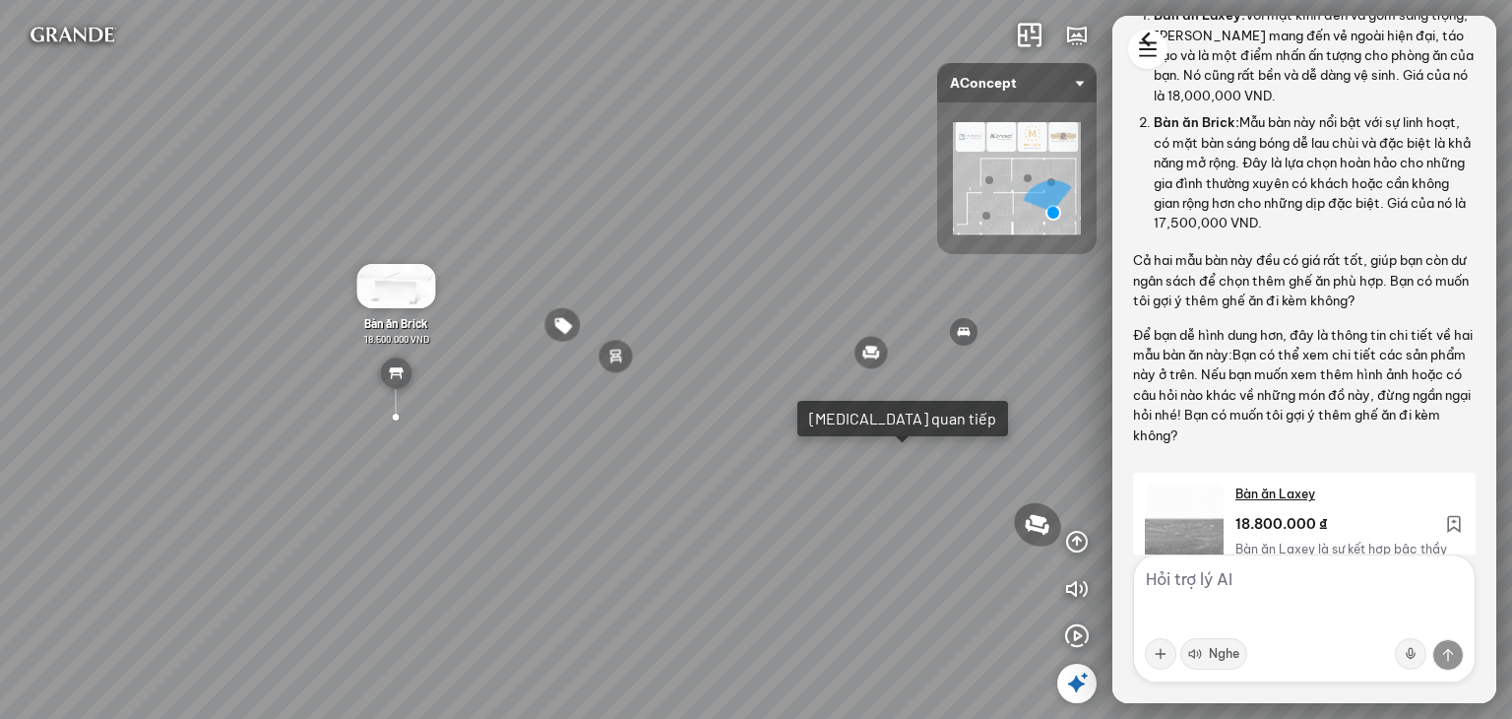
drag, startPoint x: 640, startPoint y: 415, endPoint x: 554, endPoint y: 367, distance: 97.8
click at [557, 368] on div "Ghế ăn Andrew 3.200.000 VND Ghế ăn Wilma 1.800.000 VND Sofa 3 chỗ [PERSON_NAME]…" at bounding box center [756, 359] width 1512 height 719
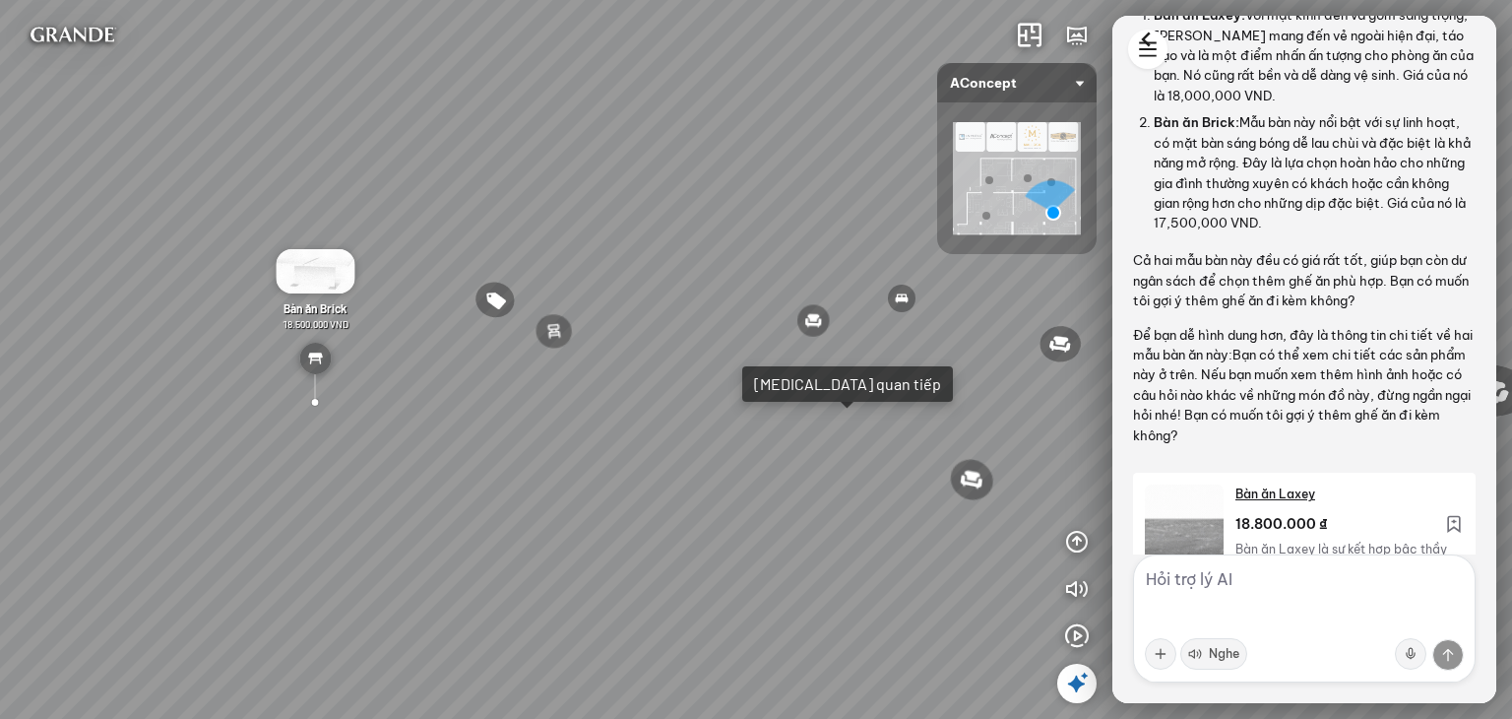
drag, startPoint x: 430, startPoint y: 327, endPoint x: 366, endPoint y: 321, distance: 64.3
click at [366, 321] on div "Ghế ăn Andrew 3.200.000 VND Ghế ăn Wilma 1.800.000 VND Sofa 3 chỗ [PERSON_NAME]…" at bounding box center [756, 359] width 1512 height 719
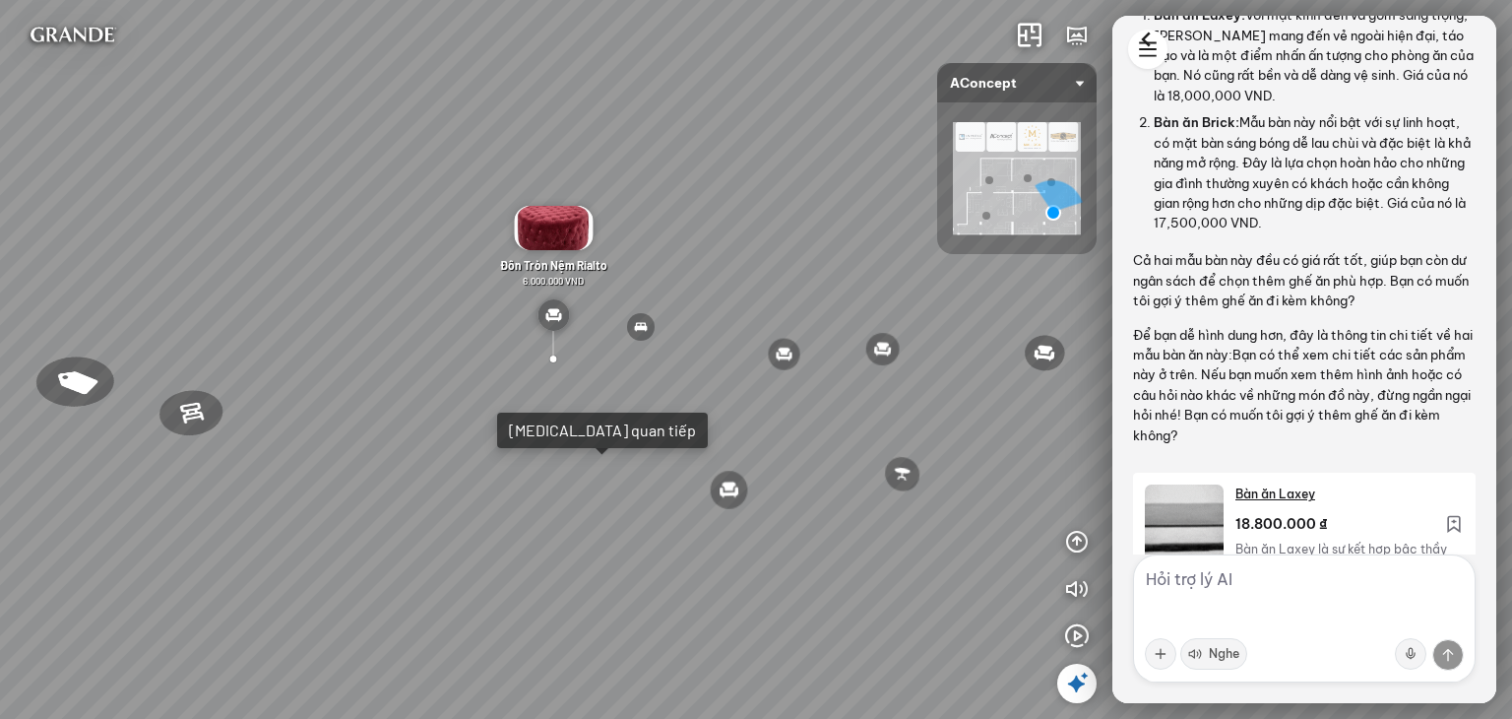
drag, startPoint x: 419, startPoint y: 347, endPoint x: 418, endPoint y: 439, distance: 92.6
click at [418, 439] on div "Ghế ăn Andrew 3.200.000 VND Ghế ăn Wilma 1.800.000 VND Sofa 3 chỗ [PERSON_NAME]…" at bounding box center [756, 359] width 1512 height 719
drag, startPoint x: 743, startPoint y: 439, endPoint x: 138, endPoint y: 373, distance: 609.1
click at [138, 373] on div "Ghế ăn Andrew 3.200.000 VND Ghế ăn Wilma 1.800.000 VND Sofa 3 chỗ [PERSON_NAME]…" at bounding box center [756, 359] width 1512 height 719
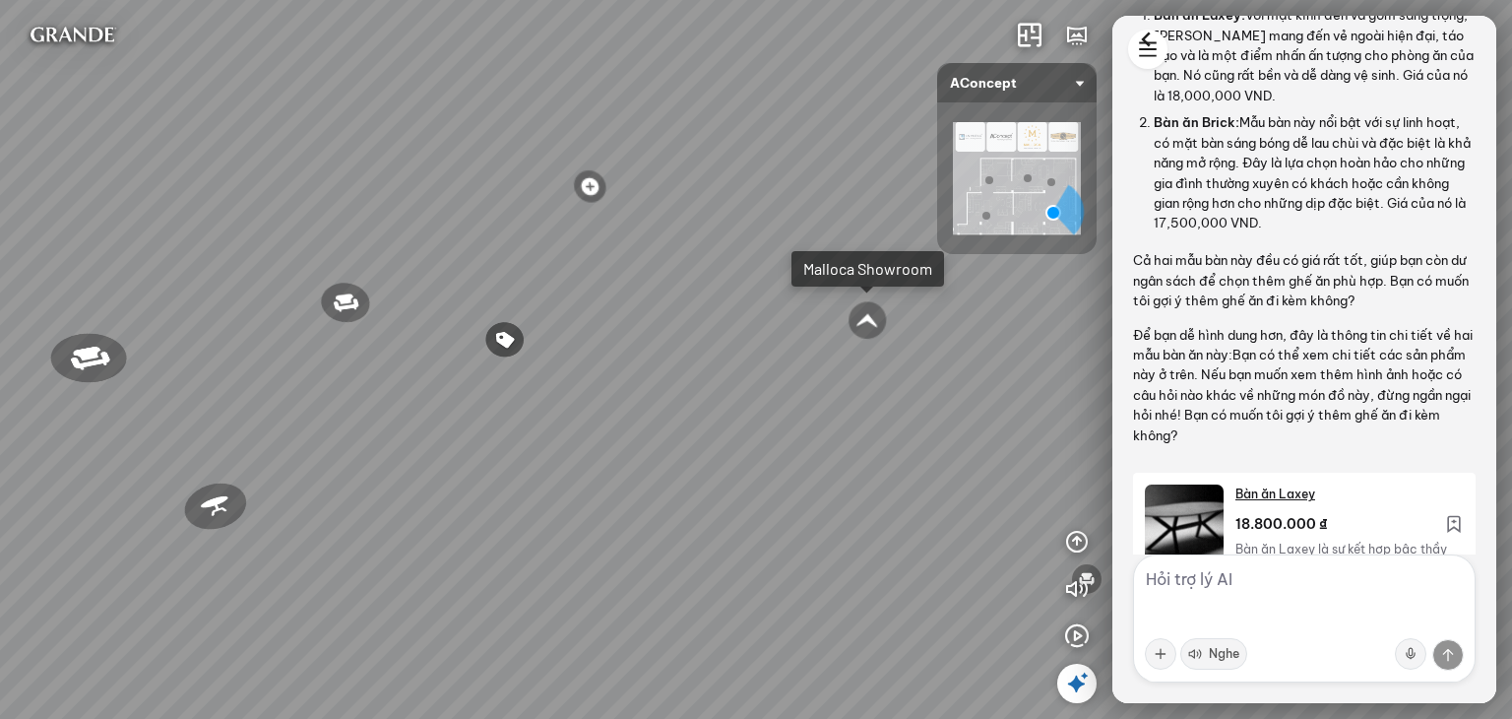
drag, startPoint x: 263, startPoint y: 375, endPoint x: 129, endPoint y: 446, distance: 151.5
click at [137, 439] on div "Ghế ăn Andrew 3.200.000 VND Ghế ăn Wilma 1.800.000 VND Sofa 3 chỗ [PERSON_NAME]…" at bounding box center [756, 359] width 1512 height 719
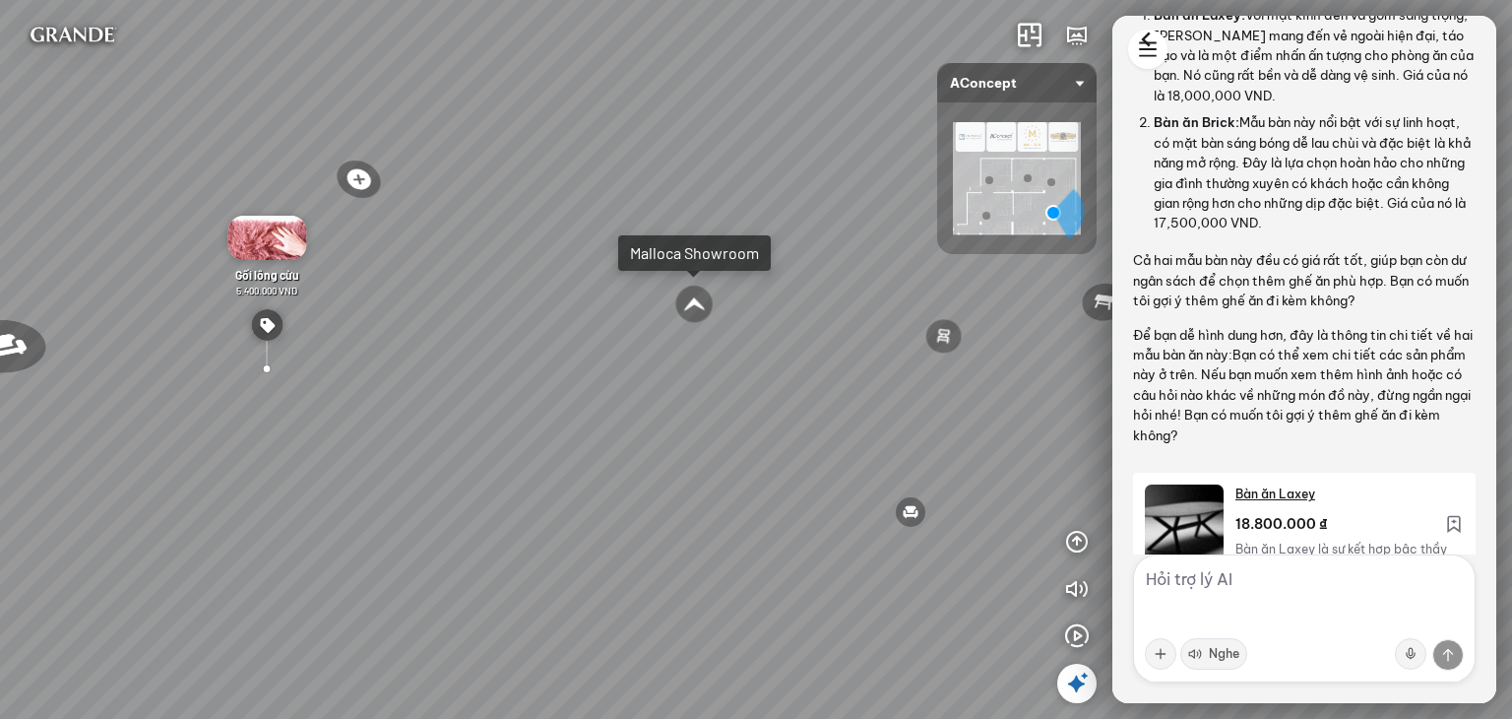
drag, startPoint x: 419, startPoint y: 375, endPoint x: 125, endPoint y: 366, distance: 294.5
click at [142, 363] on div "Ghế ăn Andrew 3.200.000 VND Ghế ăn Wilma 1.800.000 VND Sofa 3 chỗ [PERSON_NAME]…" at bounding box center [756, 359] width 1512 height 719
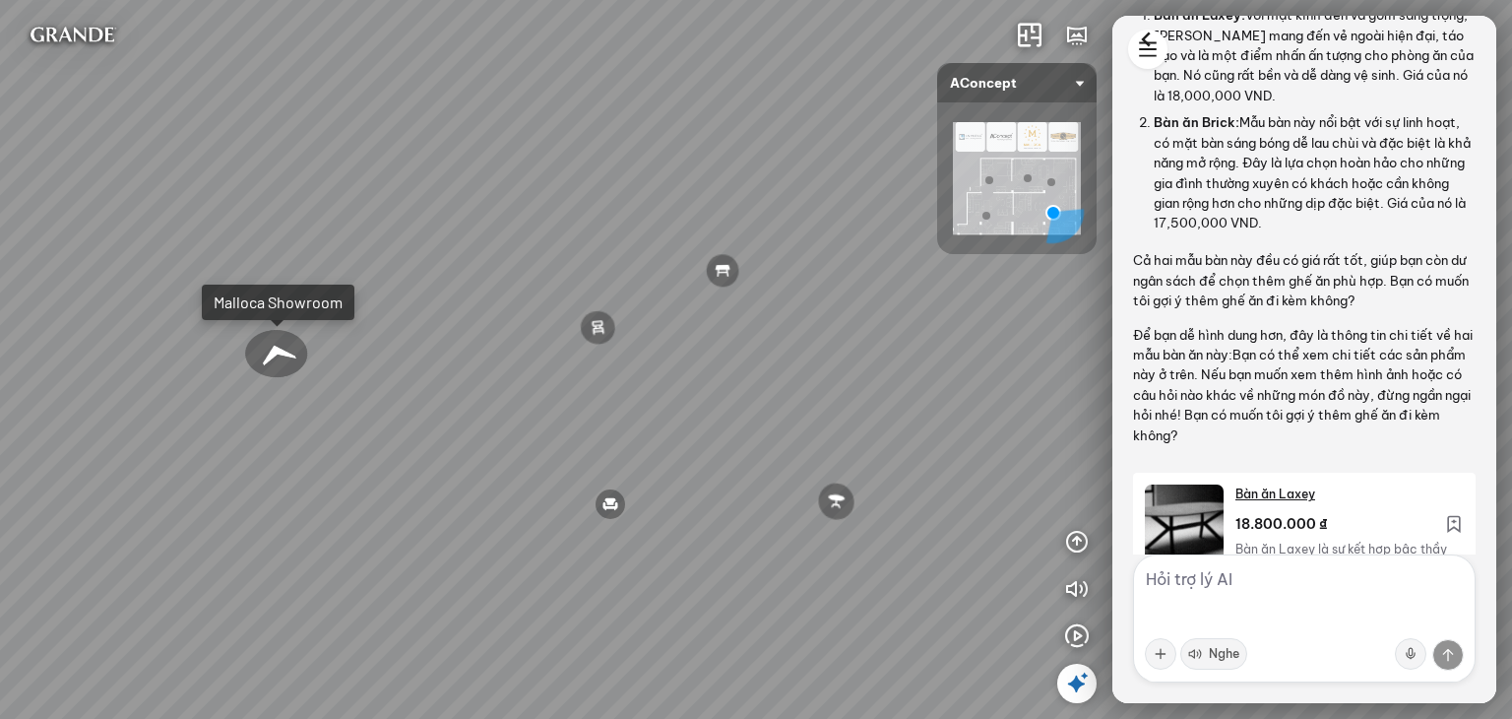
drag, startPoint x: 385, startPoint y: 368, endPoint x: 104, endPoint y: 367, distance: 280.6
click at [104, 367] on div "Ghế ăn Andrew 3.200.000 VND Ghế ăn Wilma 1.800.000 VND Sofa 3 chỗ [PERSON_NAME]…" at bounding box center [756, 359] width 1512 height 719
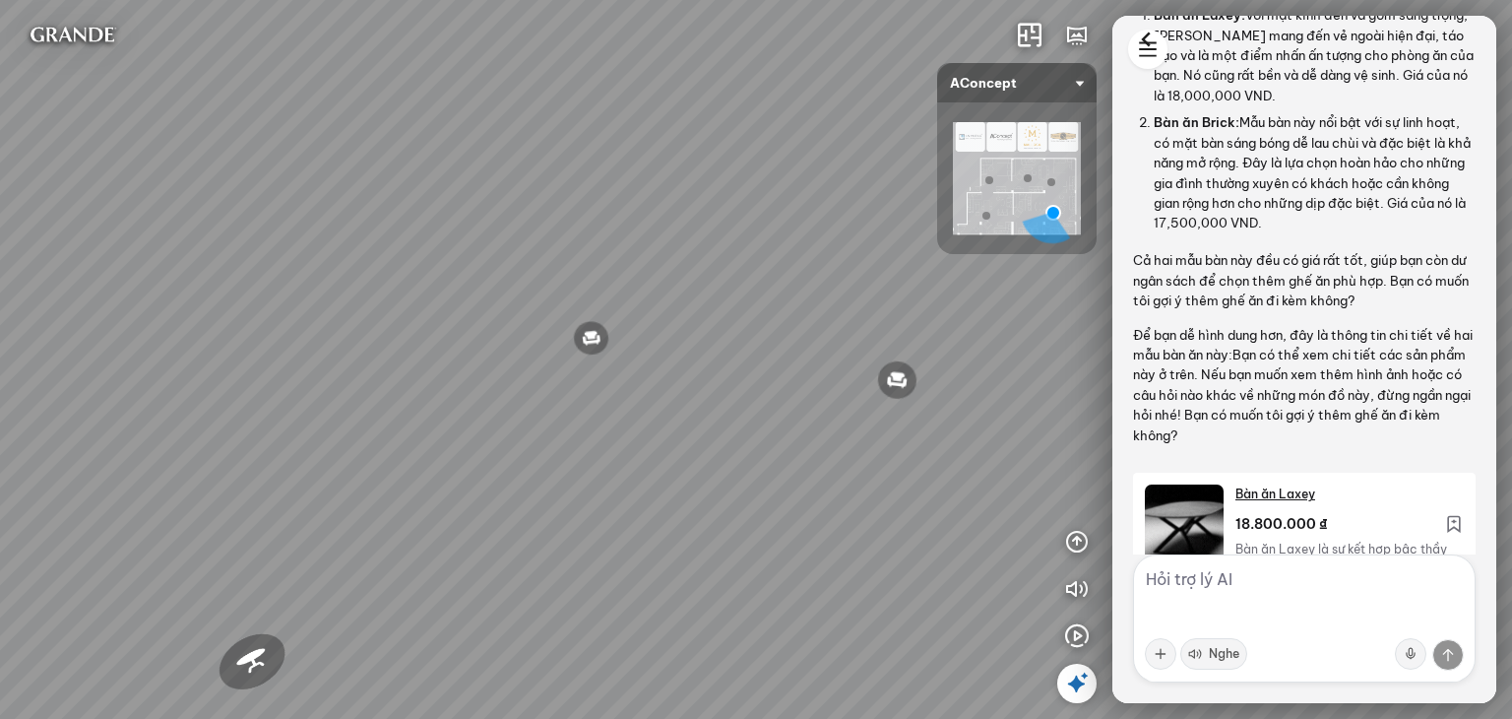
drag, startPoint x: 488, startPoint y: 368, endPoint x: 411, endPoint y: 383, distance: 79.2
click at [411, 383] on div "Ghế ăn Andrew 3.200.000 VND Ghế ăn Wilma 1.800.000 VND Sofa 3 chỗ [PERSON_NAME]…" at bounding box center [756, 359] width 1512 height 719
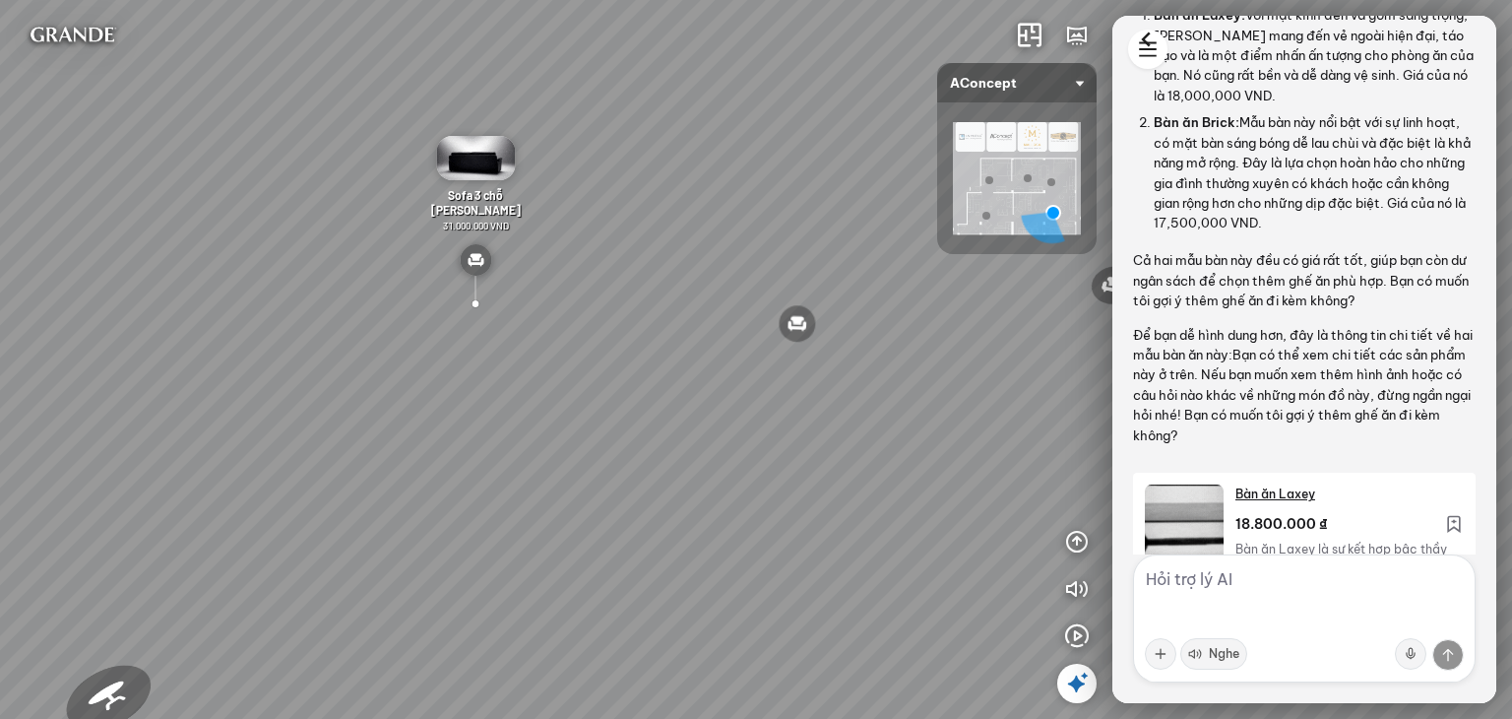
drag, startPoint x: 801, startPoint y: 396, endPoint x: 541, endPoint y: 245, distance: 301.3
click at [541, 248] on div "Ghế ăn Andrew 3.200.000 VND Ghế ăn Wilma 1.800.000 VND Sofa 3 chỗ [PERSON_NAME]…" at bounding box center [756, 359] width 1512 height 719
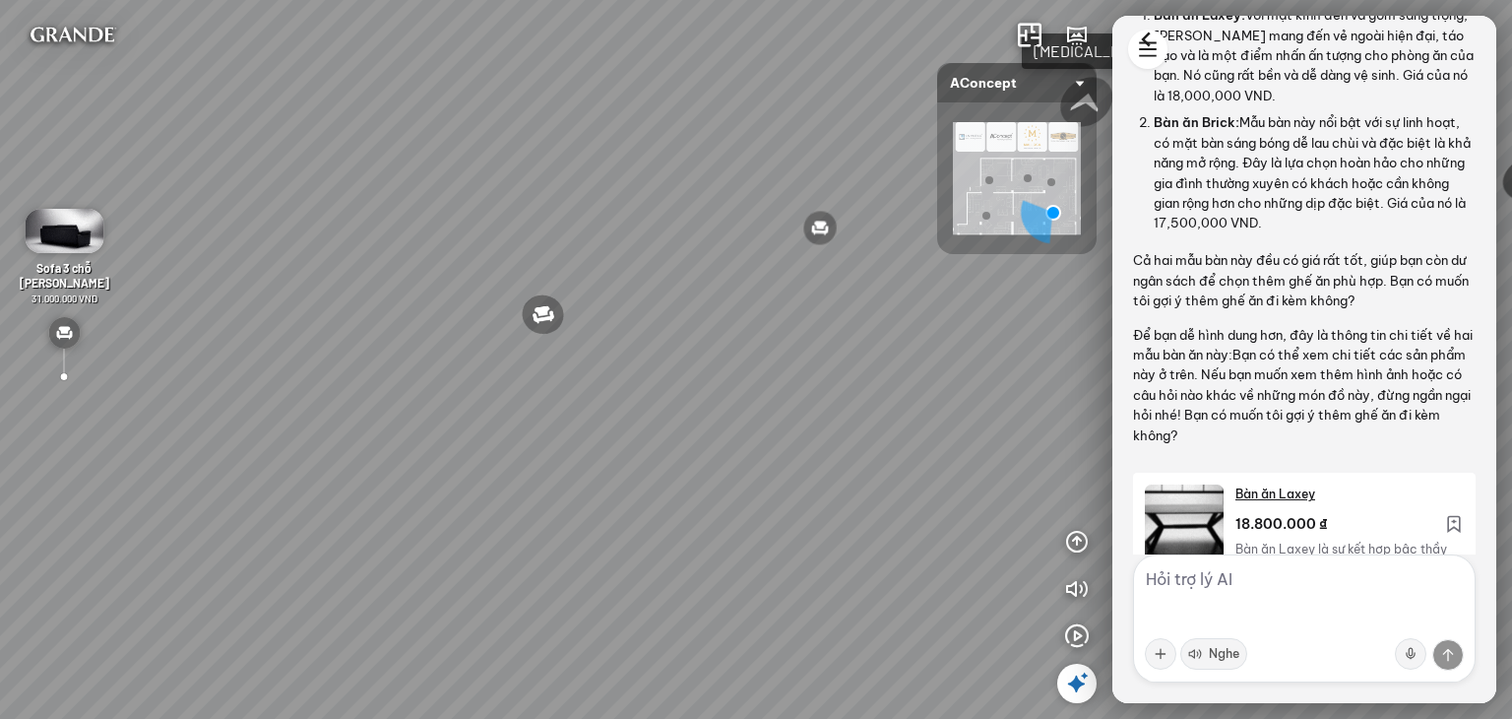
drag, startPoint x: 651, startPoint y: 360, endPoint x: 663, endPoint y: 503, distance: 143.3
click at [654, 505] on div "Ghế ăn Andrew 3.200.000 VND Ghế ăn Wilma 1.800.000 VND Sofa 3 chỗ [PERSON_NAME]…" at bounding box center [756, 359] width 1512 height 719
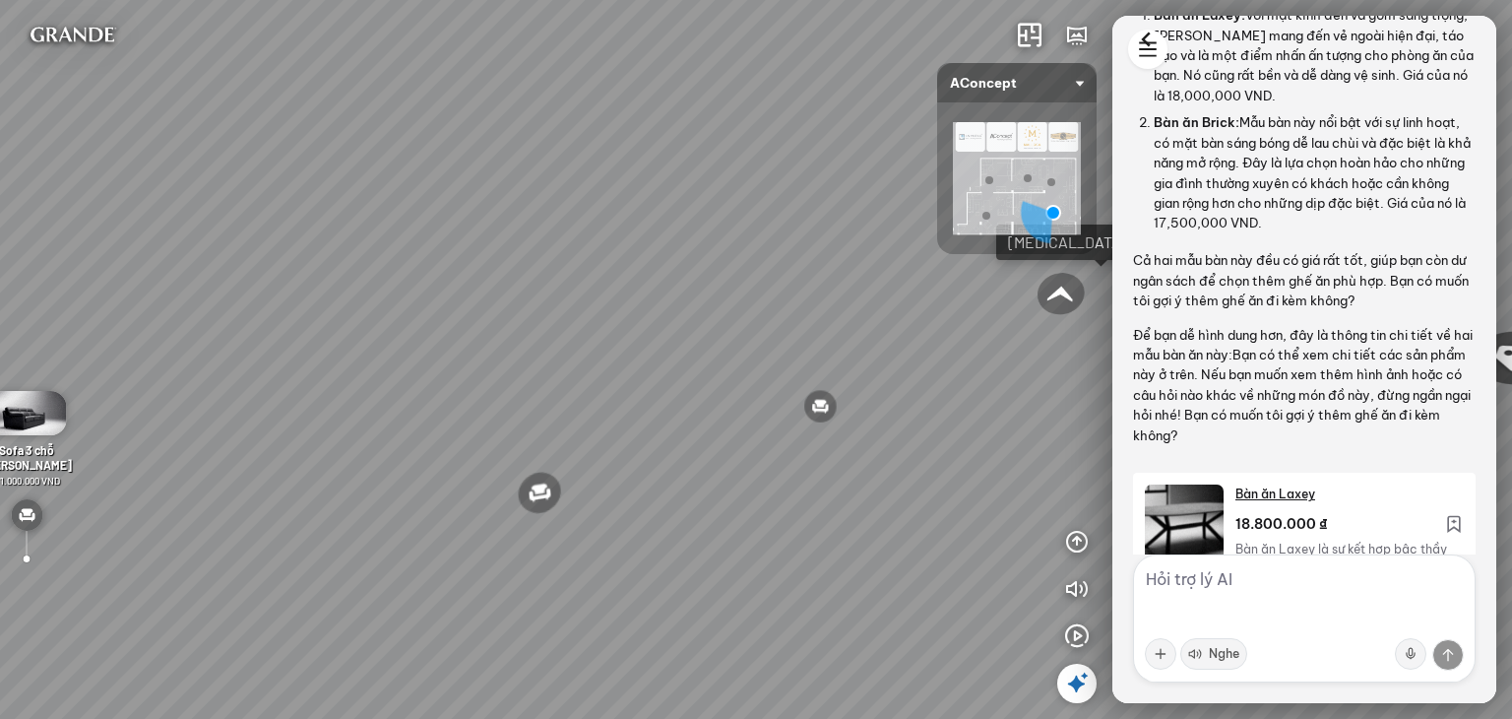
drag, startPoint x: 650, startPoint y: 500, endPoint x: 481, endPoint y: 363, distance: 217.0
click at [519, 380] on div "Ghế ăn Andrew 3.200.000 VND Ghế ăn Wilma 1.800.000 VND Sofa 3 chỗ [PERSON_NAME]…" at bounding box center [756, 359] width 1512 height 719
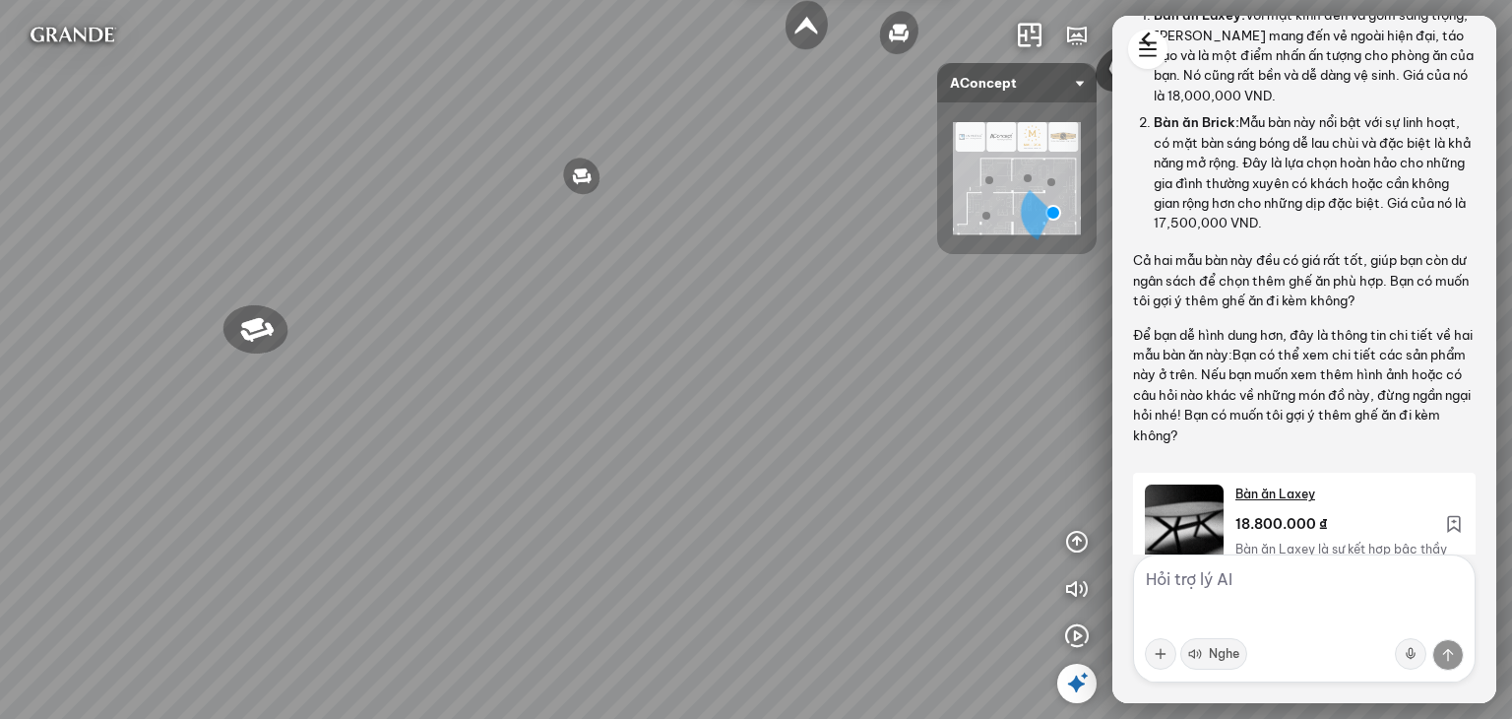
drag, startPoint x: 591, startPoint y: 377, endPoint x: 595, endPoint y: 500, distance: 123.1
click at [595, 492] on div "Ghế ăn Andrew 3.200.000 VND Ghế ăn Wilma 1.800.000 VND Sofa 3 chỗ [PERSON_NAME]…" at bounding box center [756, 359] width 1512 height 719
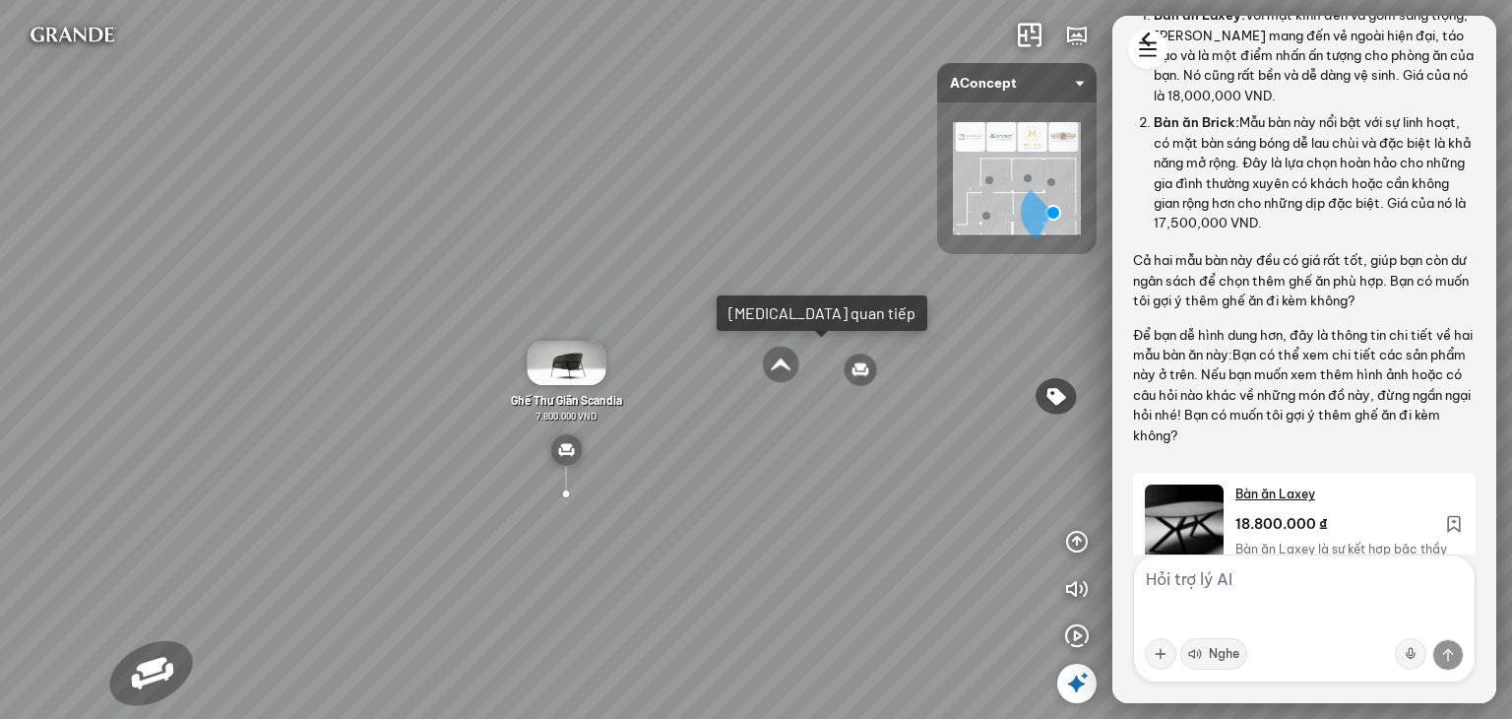
drag, startPoint x: 764, startPoint y: 468, endPoint x: 737, endPoint y: 606, distance: 140.4
click at [740, 615] on div "Ghế ăn Andrew 3.200.000 VND Ghế ăn Wilma 1.800.000 VND Sofa 3 chỗ [PERSON_NAME]…" at bounding box center [756, 359] width 1512 height 719
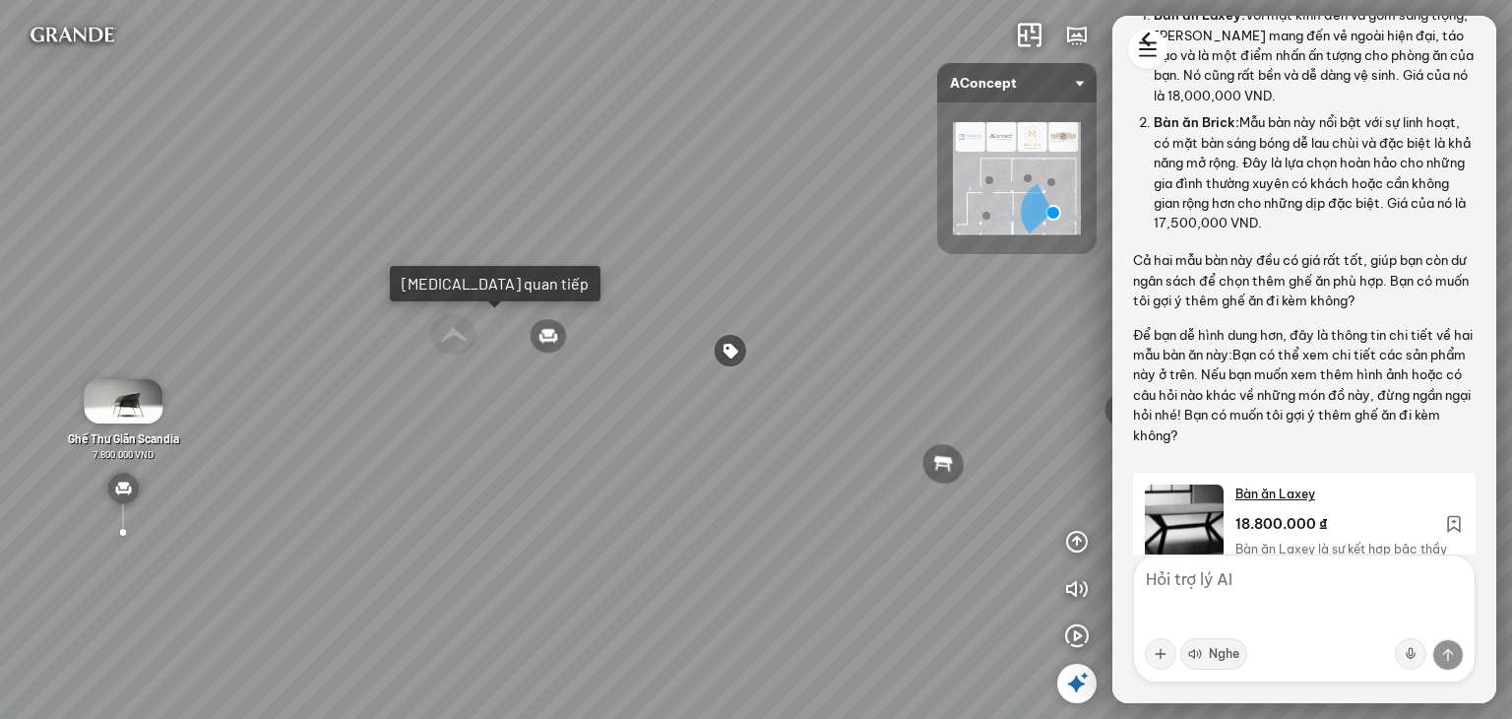
drag, startPoint x: 601, startPoint y: 411, endPoint x: 355, endPoint y: 351, distance: 252.4
click at [355, 351] on div "Ghế ăn Andrew 3.200.000 VND Ghế ăn Wilma 1.800.000 VND Sofa 3 chỗ [PERSON_NAME]…" at bounding box center [756, 359] width 1512 height 719
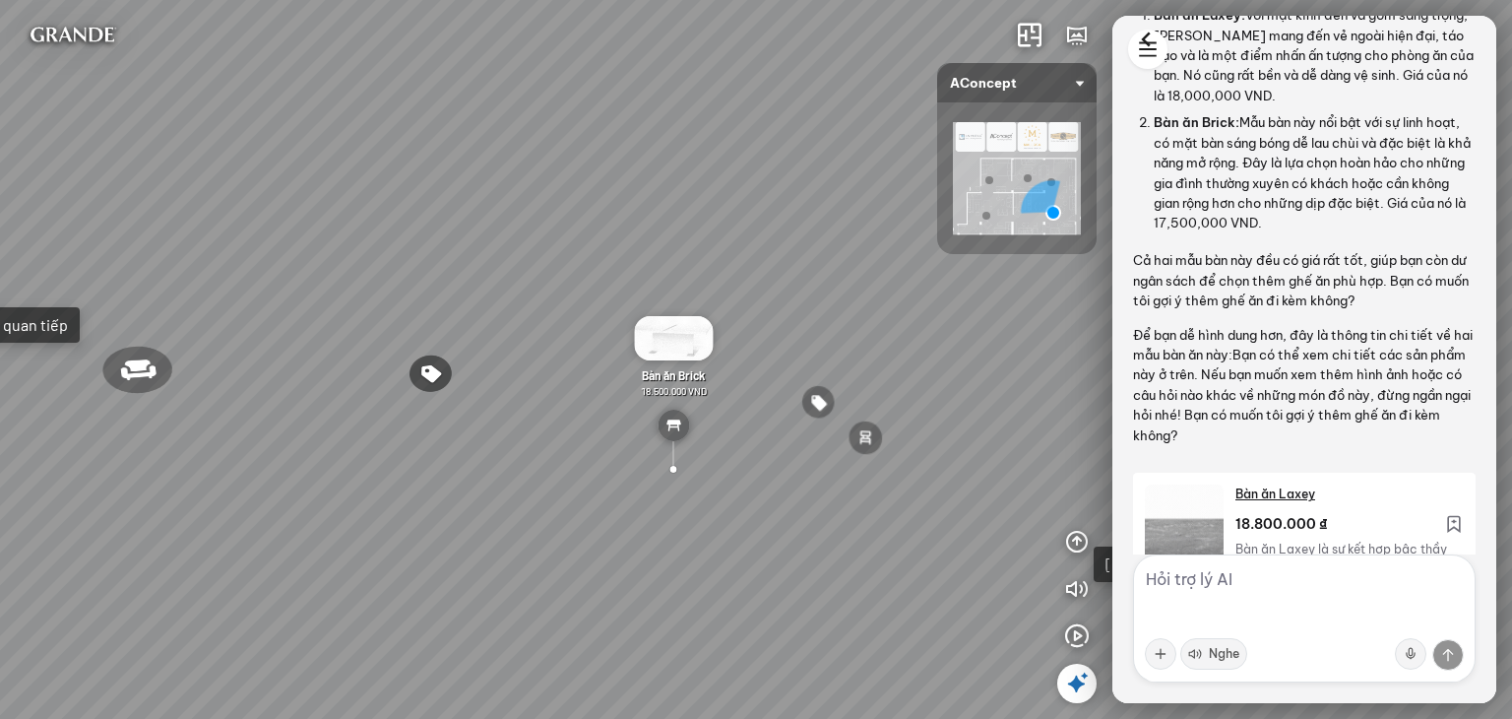
drag, startPoint x: 399, startPoint y: 367, endPoint x: 395, endPoint y: 459, distance: 91.7
click at [395, 459] on div "Ghế ăn Andrew 3.200.000 VND Ghế ăn Wilma 1.800.000 VND Sofa 3 chỗ [PERSON_NAME]…" at bounding box center [756, 359] width 1512 height 719
